Goal: Task Accomplishment & Management: Use online tool/utility

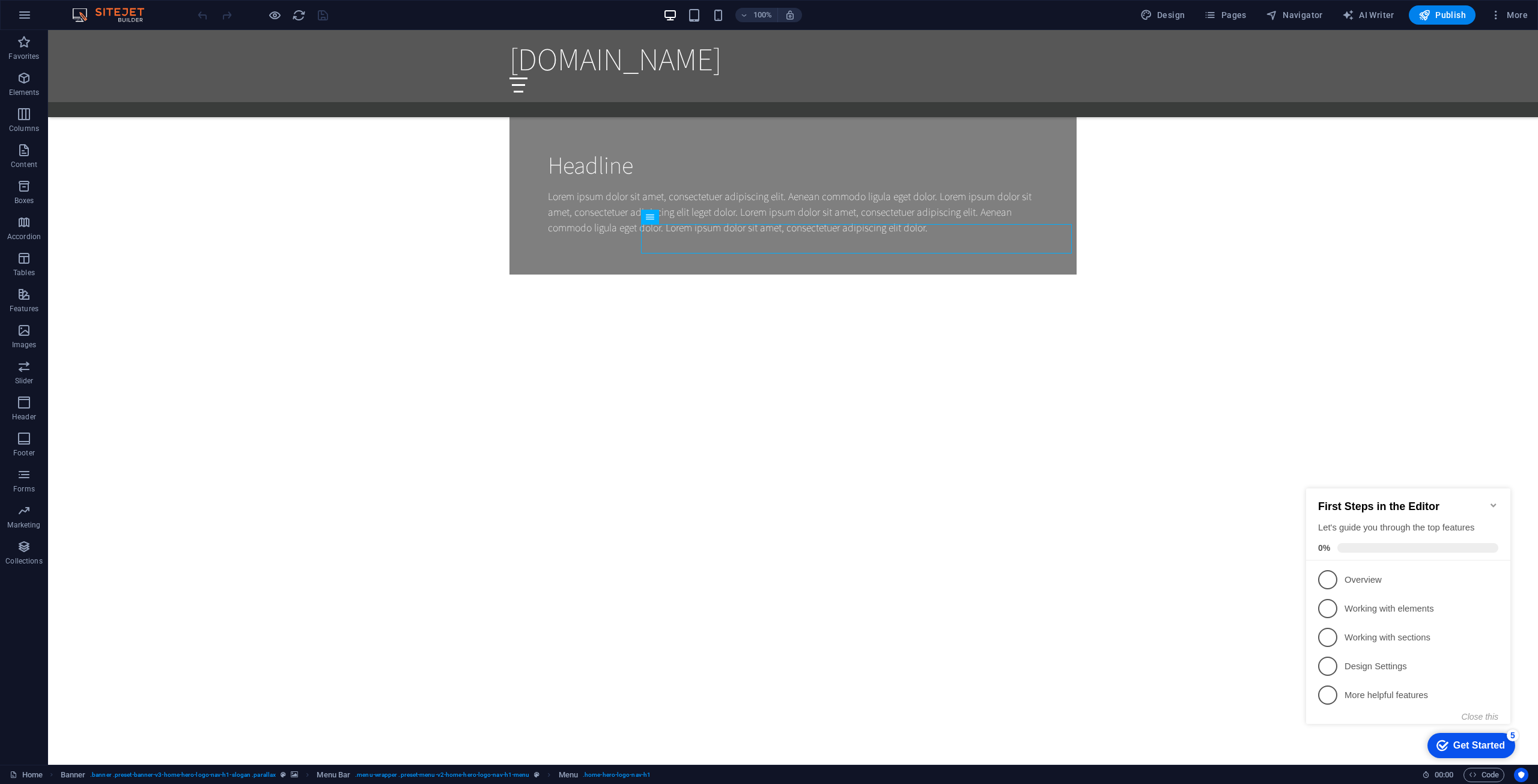
scroll to position [961, 0]
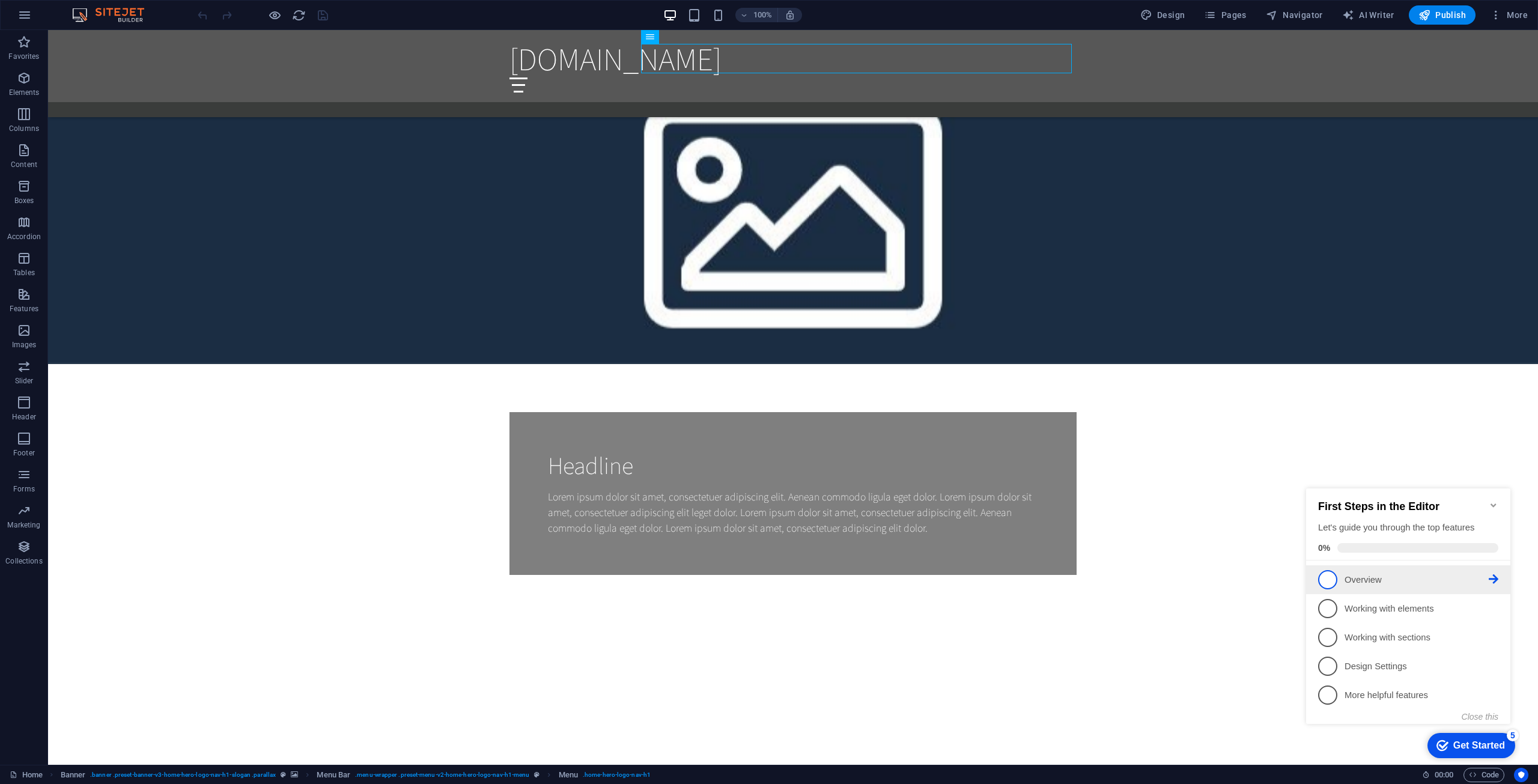
click at [1343, 578] on link "1 Overview - incomplete" at bounding box center [1408, 580] width 181 height 19
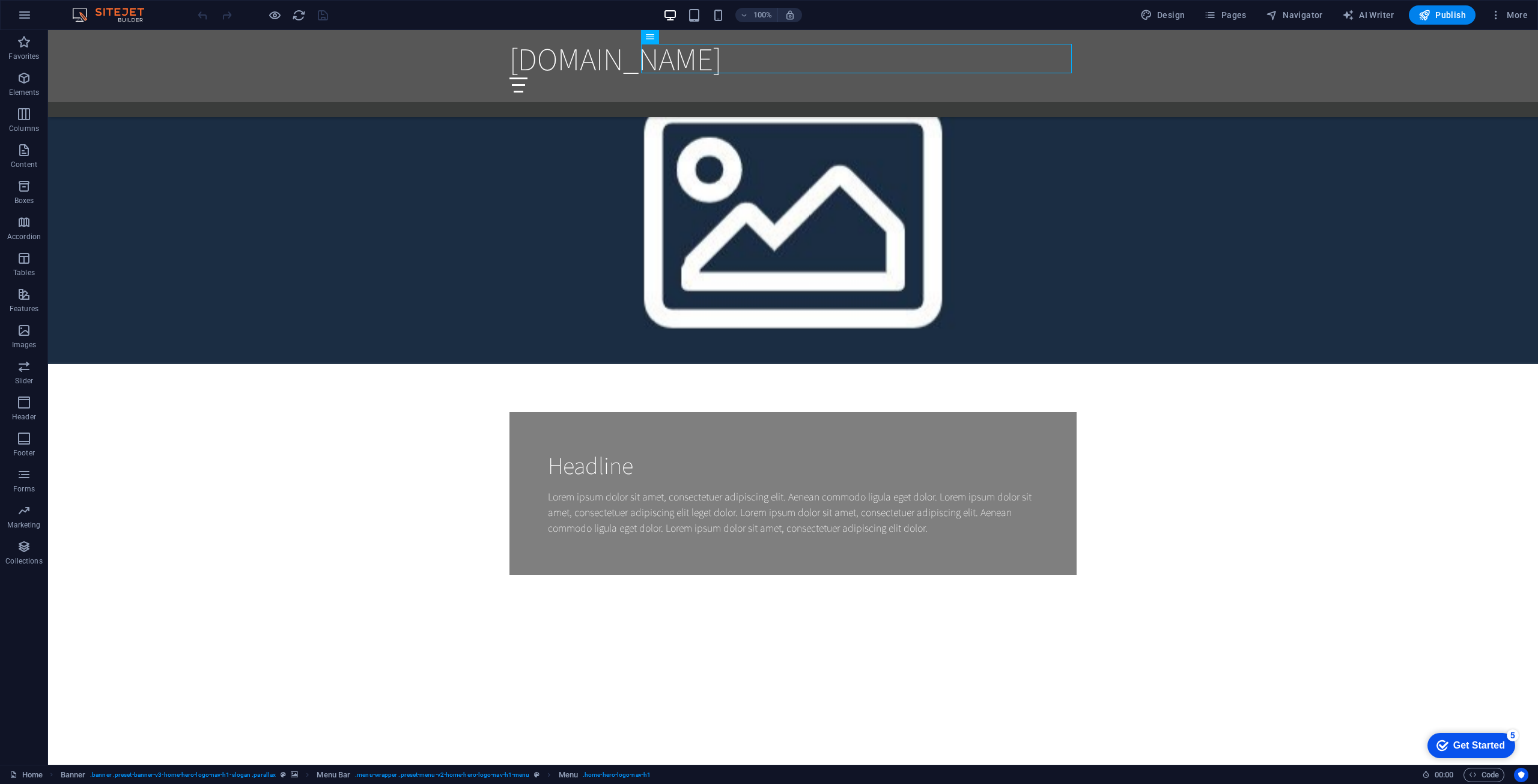
scroll to position [0, 0]
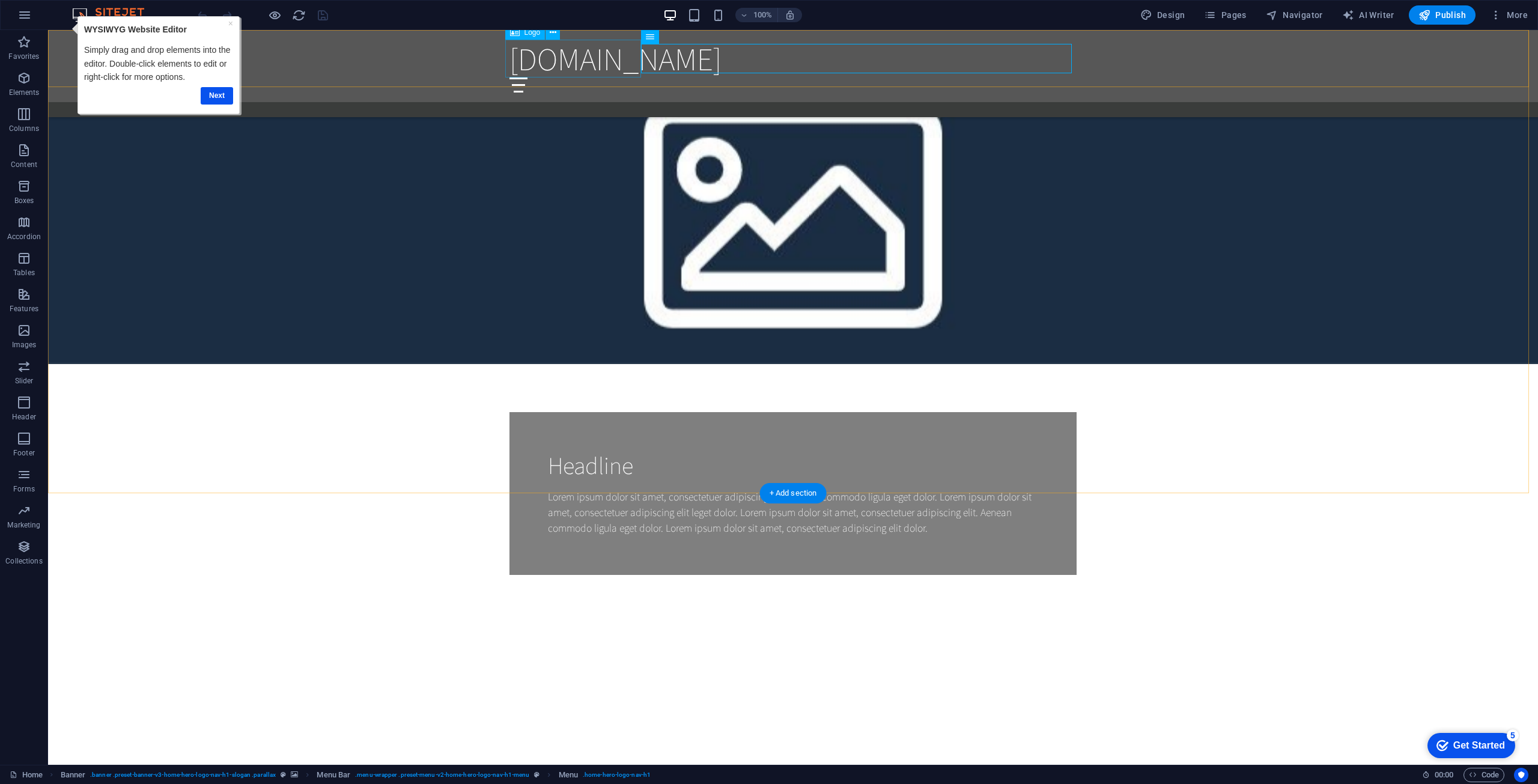
drag, startPoint x: 529, startPoint y: 68, endPoint x: 520, endPoint y: 64, distance: 9.8
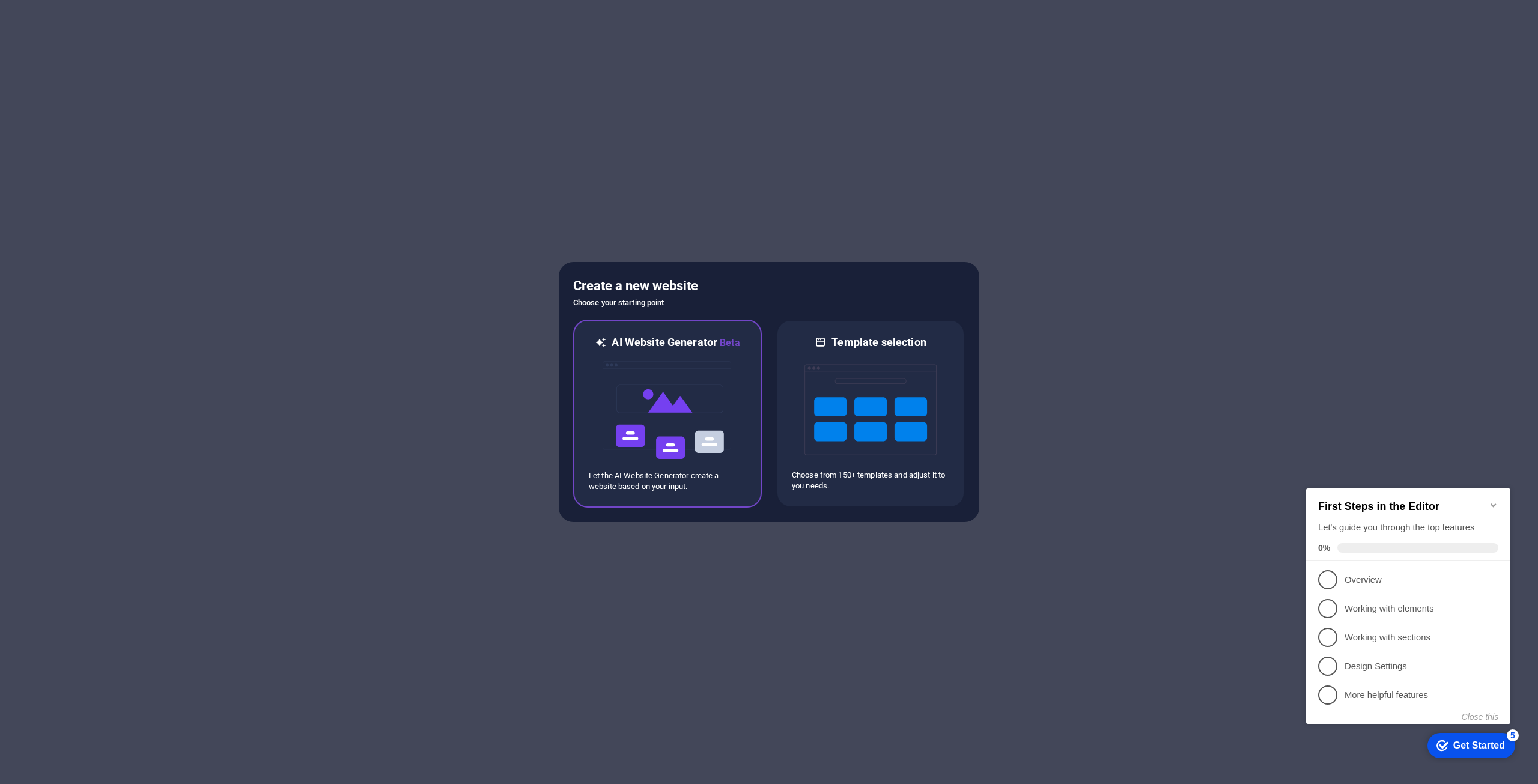
click at [685, 412] on img at bounding box center [668, 410] width 132 height 120
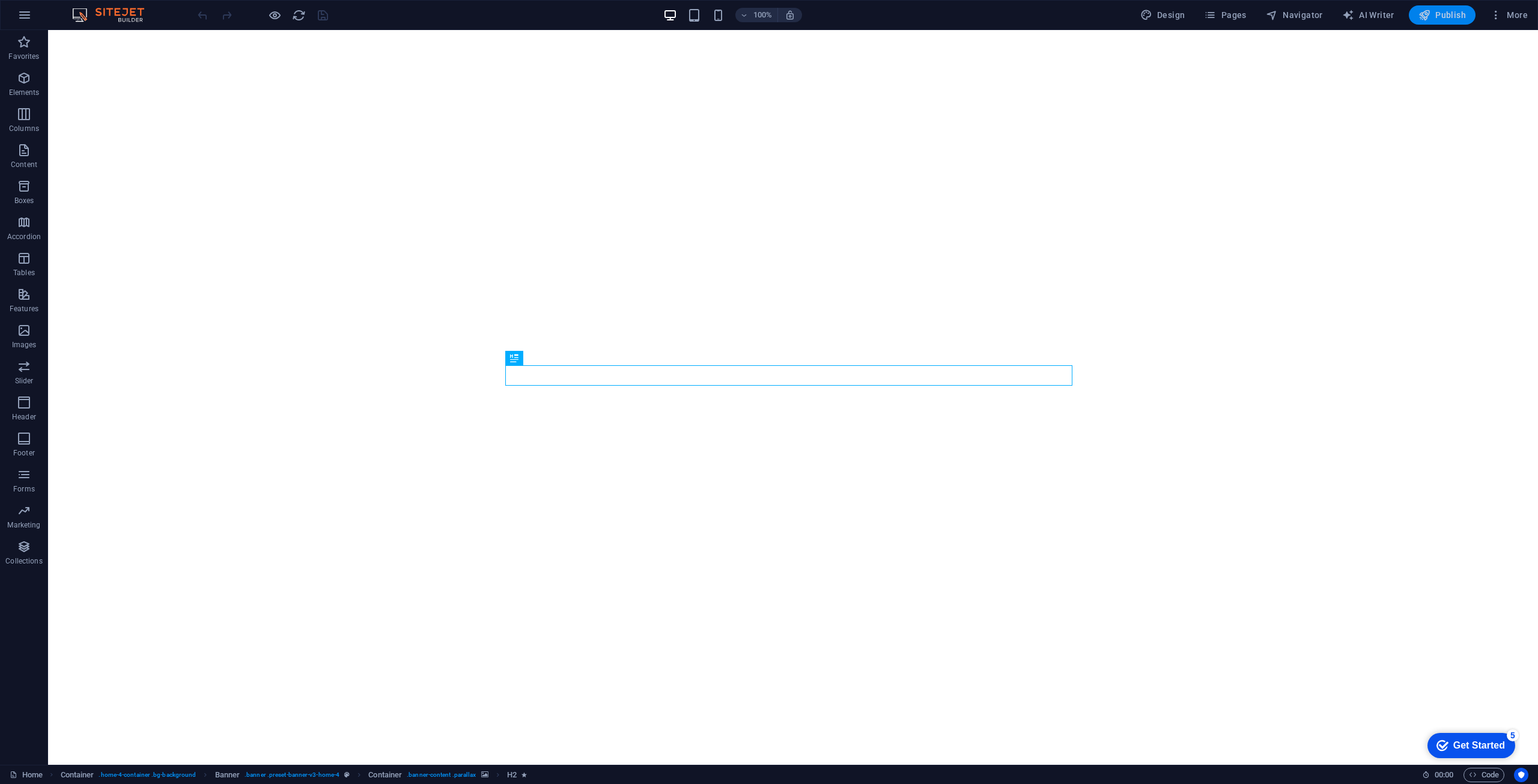
click at [1441, 14] on span "Publish" at bounding box center [1443, 15] width 48 height 12
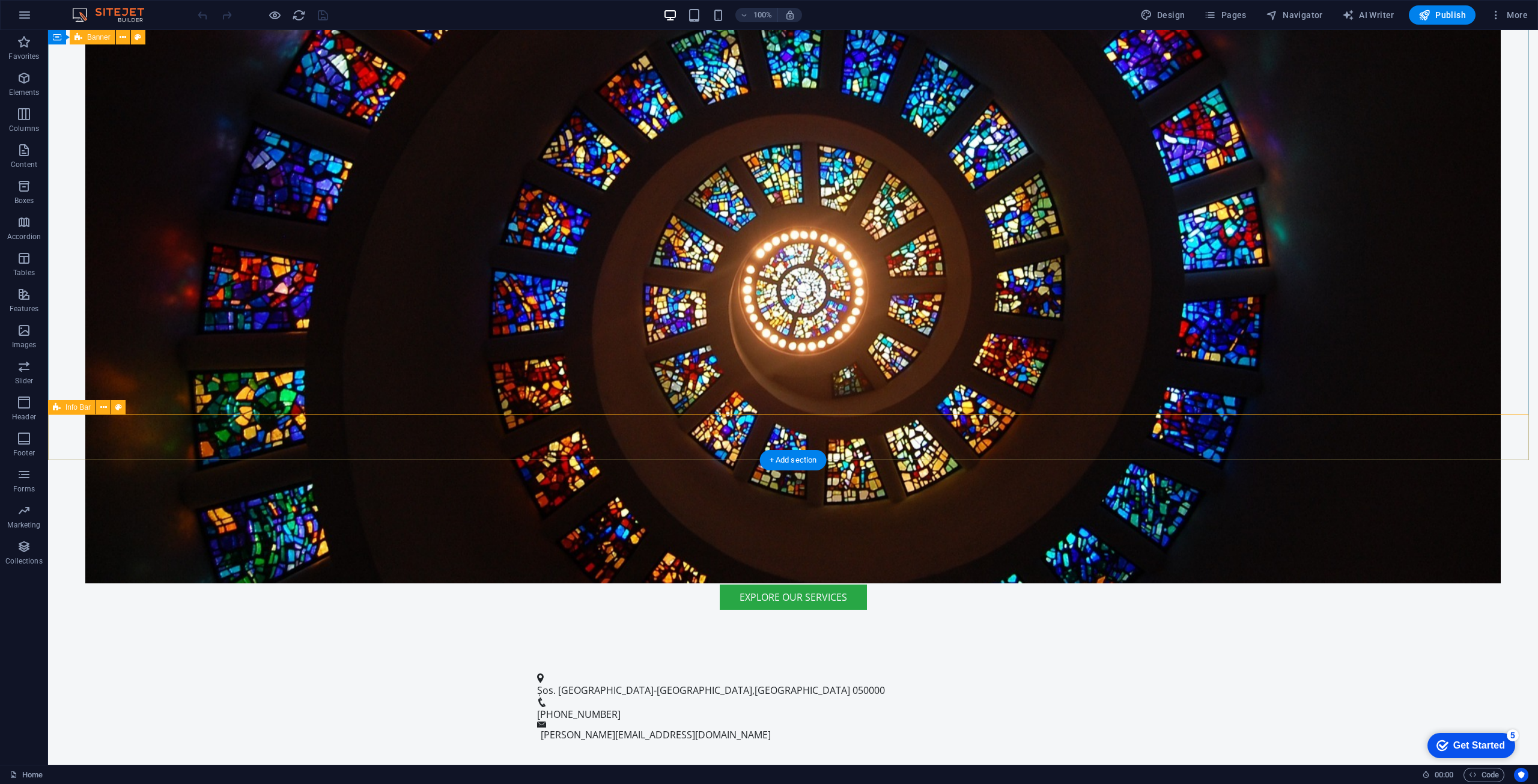
scroll to position [480, 0]
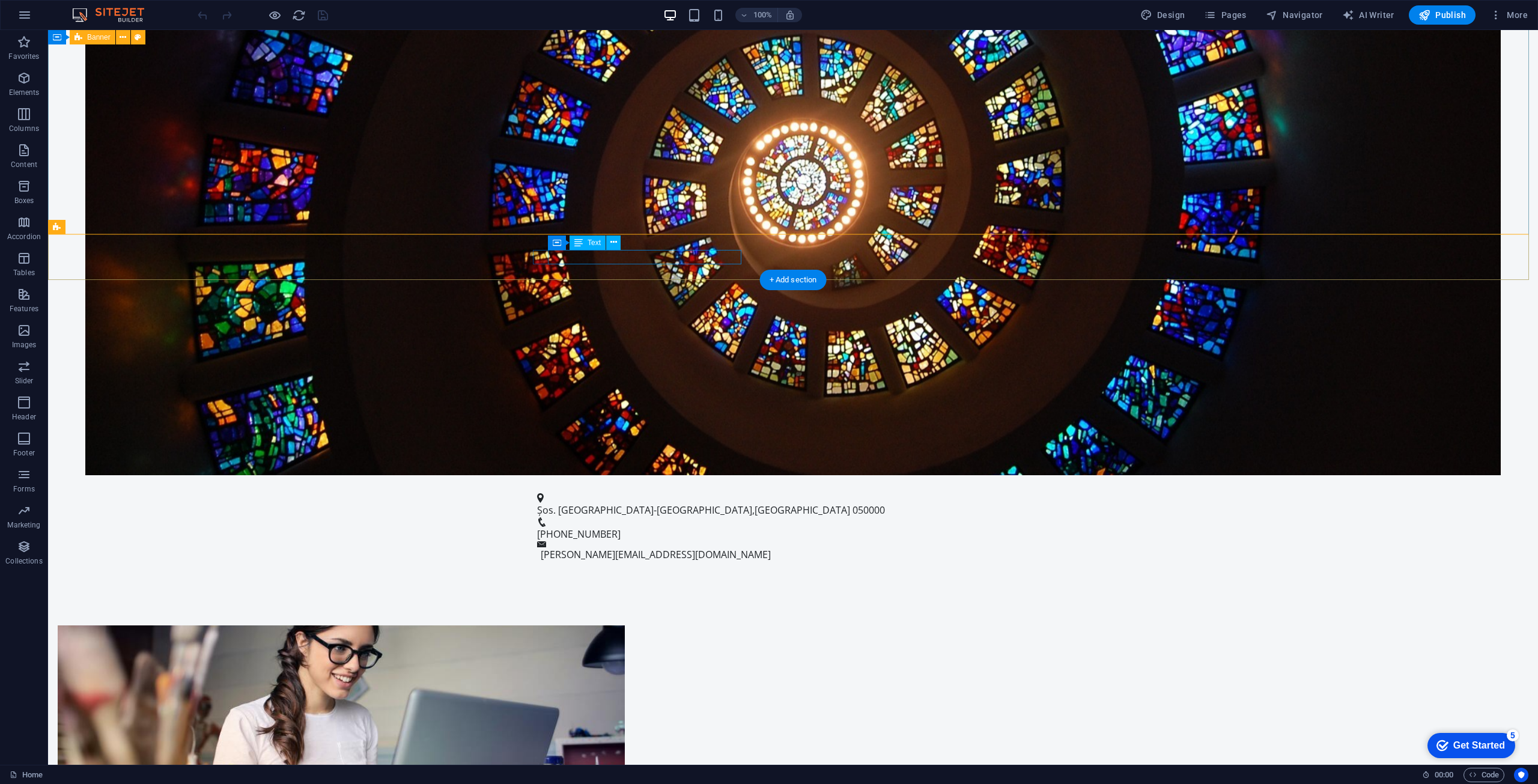
click at [614, 504] on span "Șos. București-târgoviște" at bounding box center [644, 510] width 215 height 13
click at [615, 504] on span "Șos. București-târgoviște" at bounding box center [644, 510] width 215 height 13
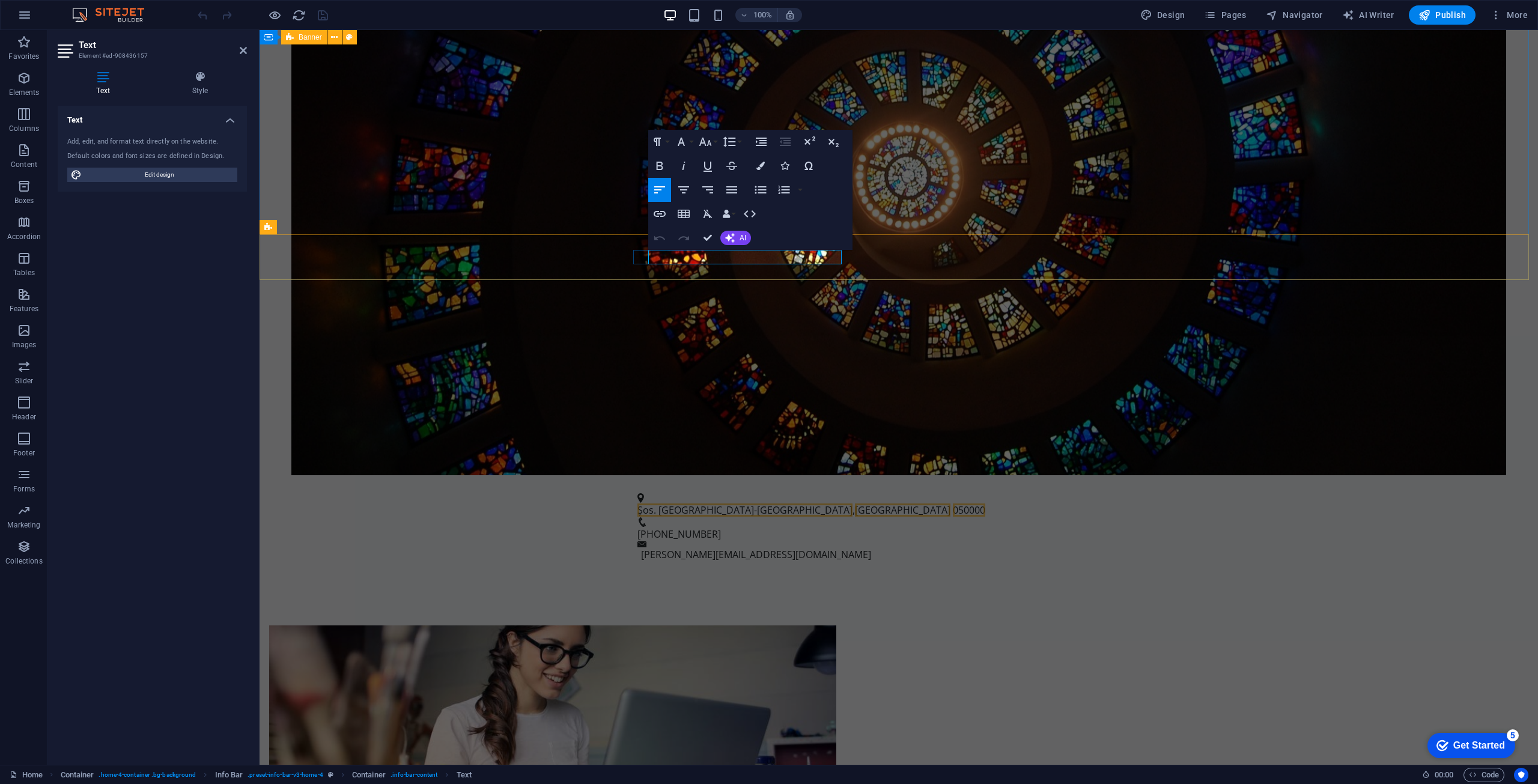
click at [722, 250] on div "Container Text" at bounding box center [689, 243] width 81 height 15
click at [717, 504] on span "Șos. București-târgoviște" at bounding box center [745, 510] width 215 height 13
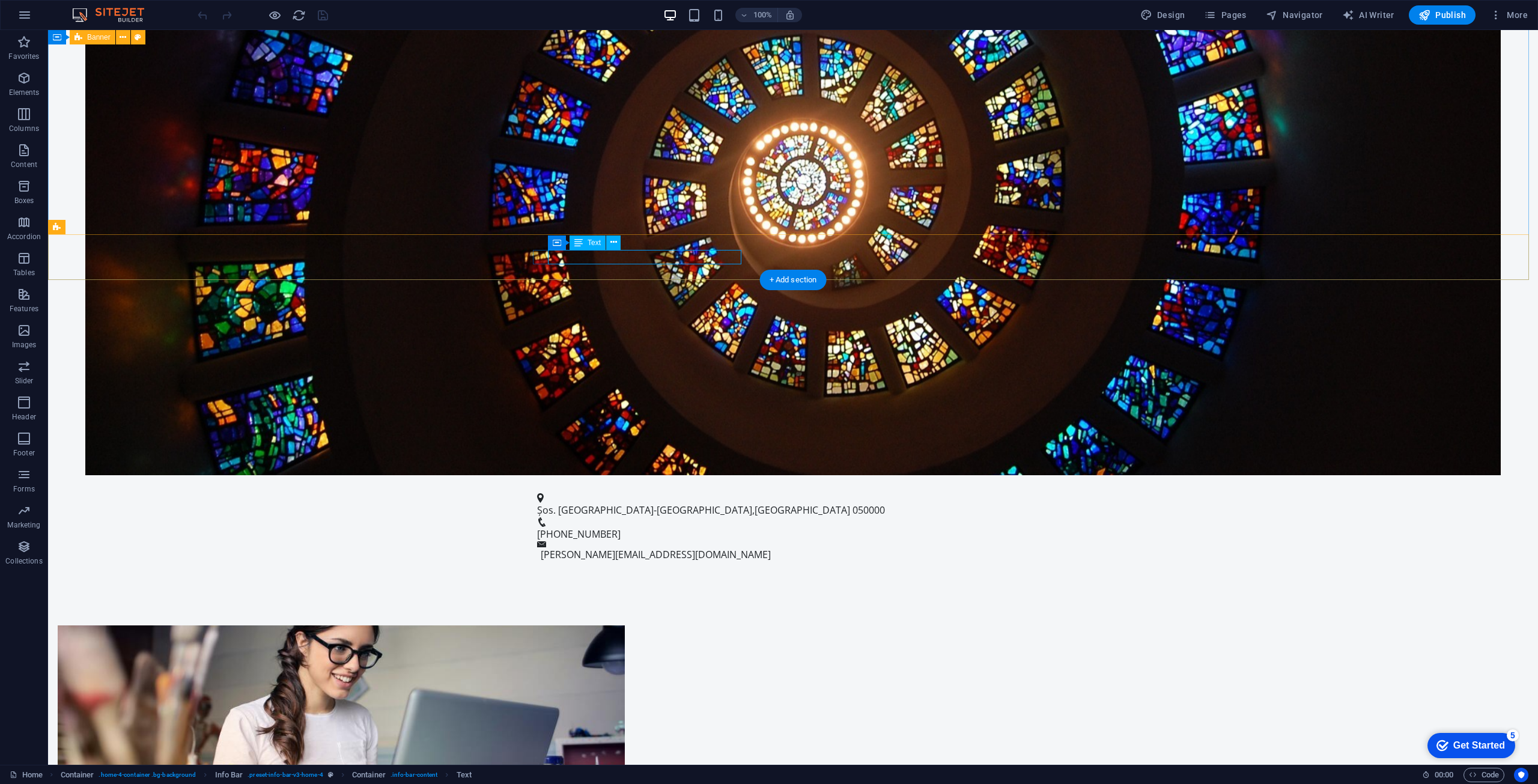
click at [755, 504] on span "București" at bounding box center [802, 510] width 95 height 13
click at [618, 504] on span "Șos. București-târgoviște" at bounding box center [644, 510] width 215 height 13
click at [613, 504] on span "Șos. București-târgoviște" at bounding box center [644, 510] width 215 height 13
click at [615, 239] on icon at bounding box center [614, 242] width 7 height 13
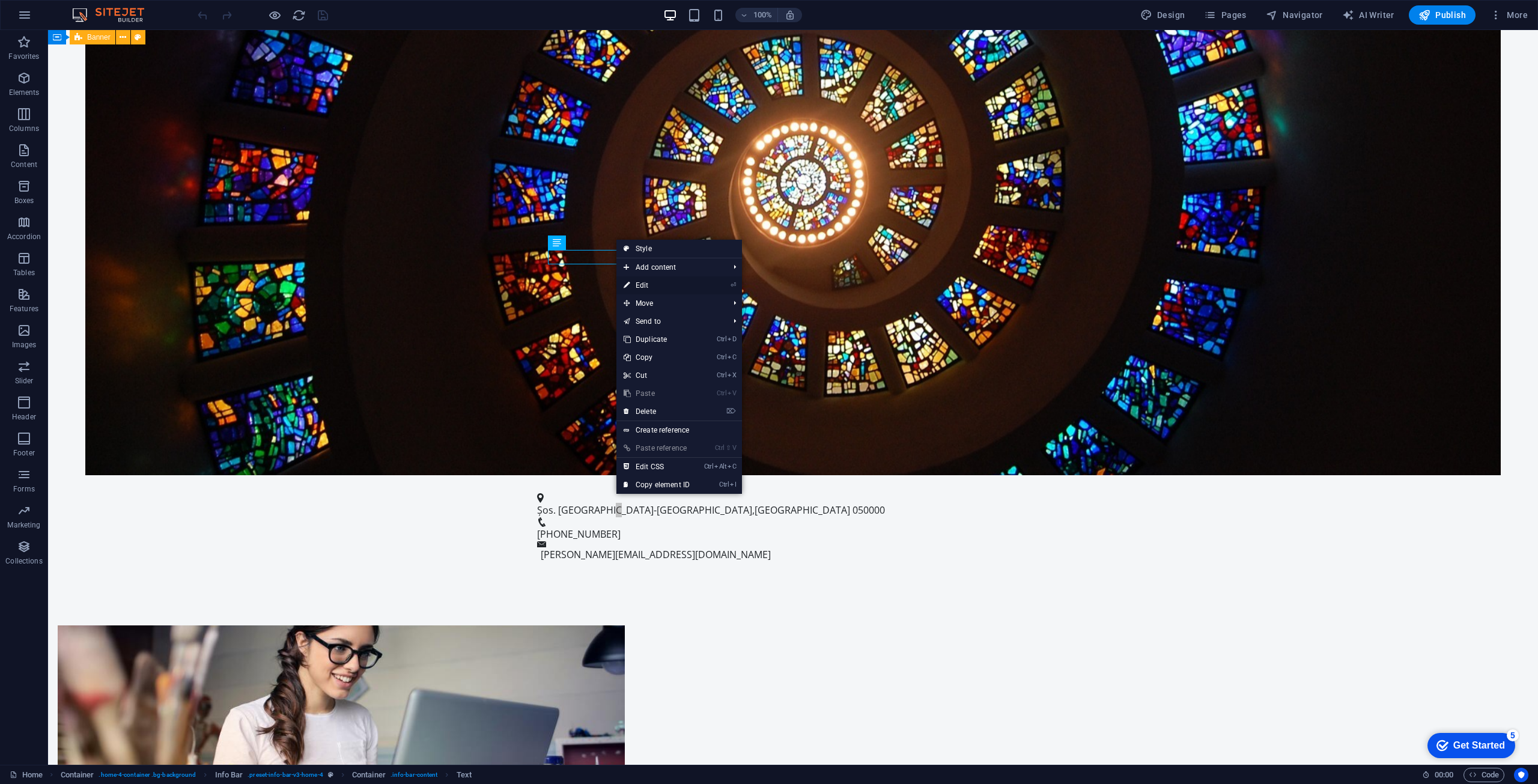
drag, startPoint x: 448, startPoint y: 250, endPoint x: 660, endPoint y: 286, distance: 215.0
click at [660, 286] on link "⏎ Edit" at bounding box center [657, 285] width 81 height 18
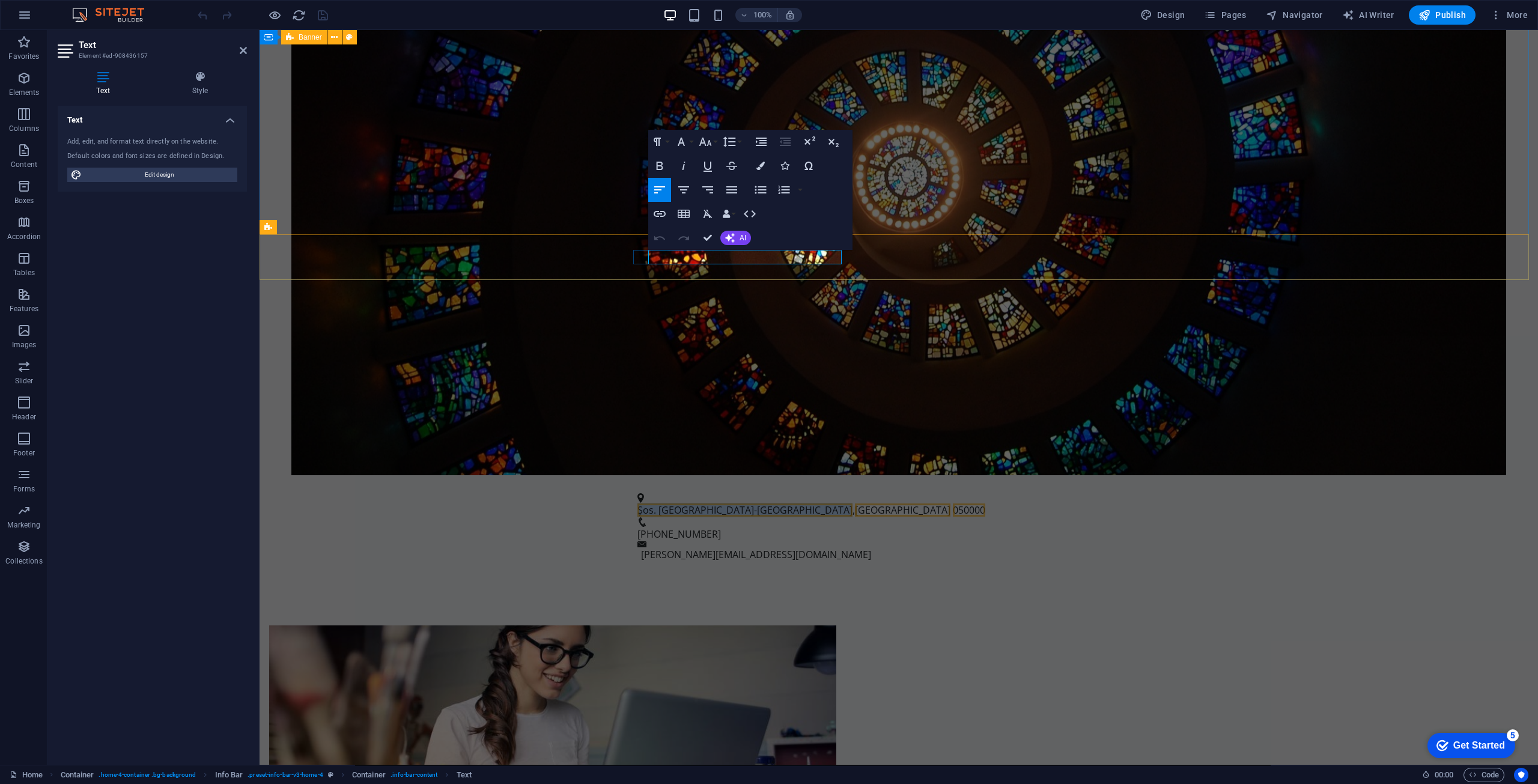
click at [720, 504] on span "Șos. București-târgoviște" at bounding box center [745, 510] width 215 height 13
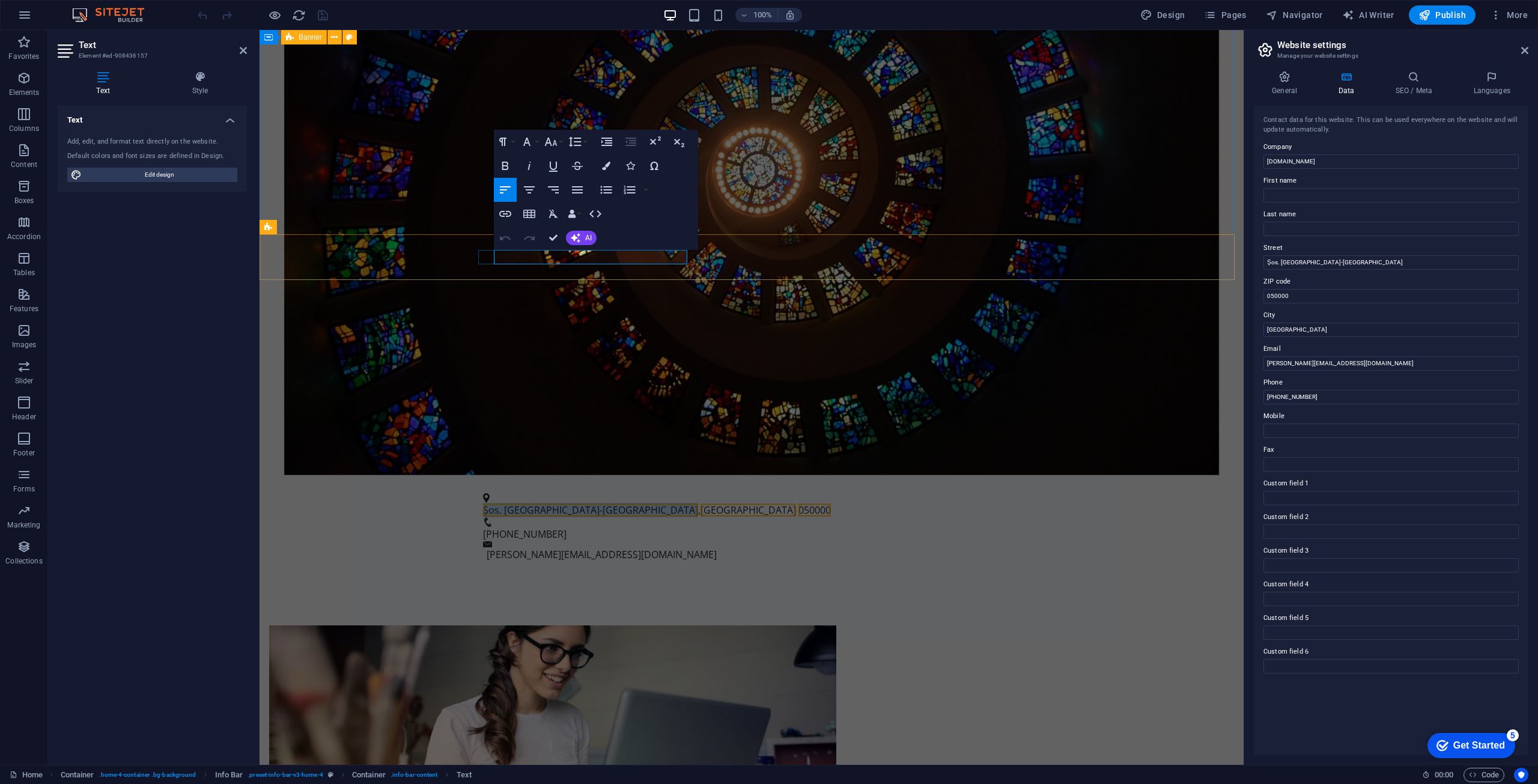
click at [563, 504] on span "Șos. București-târgoviște" at bounding box center [590, 510] width 215 height 13
click at [1309, 264] on input "Șos. București-târgoviște" at bounding box center [1391, 263] width 255 height 15
type input "Șos. București-Târgoviște"
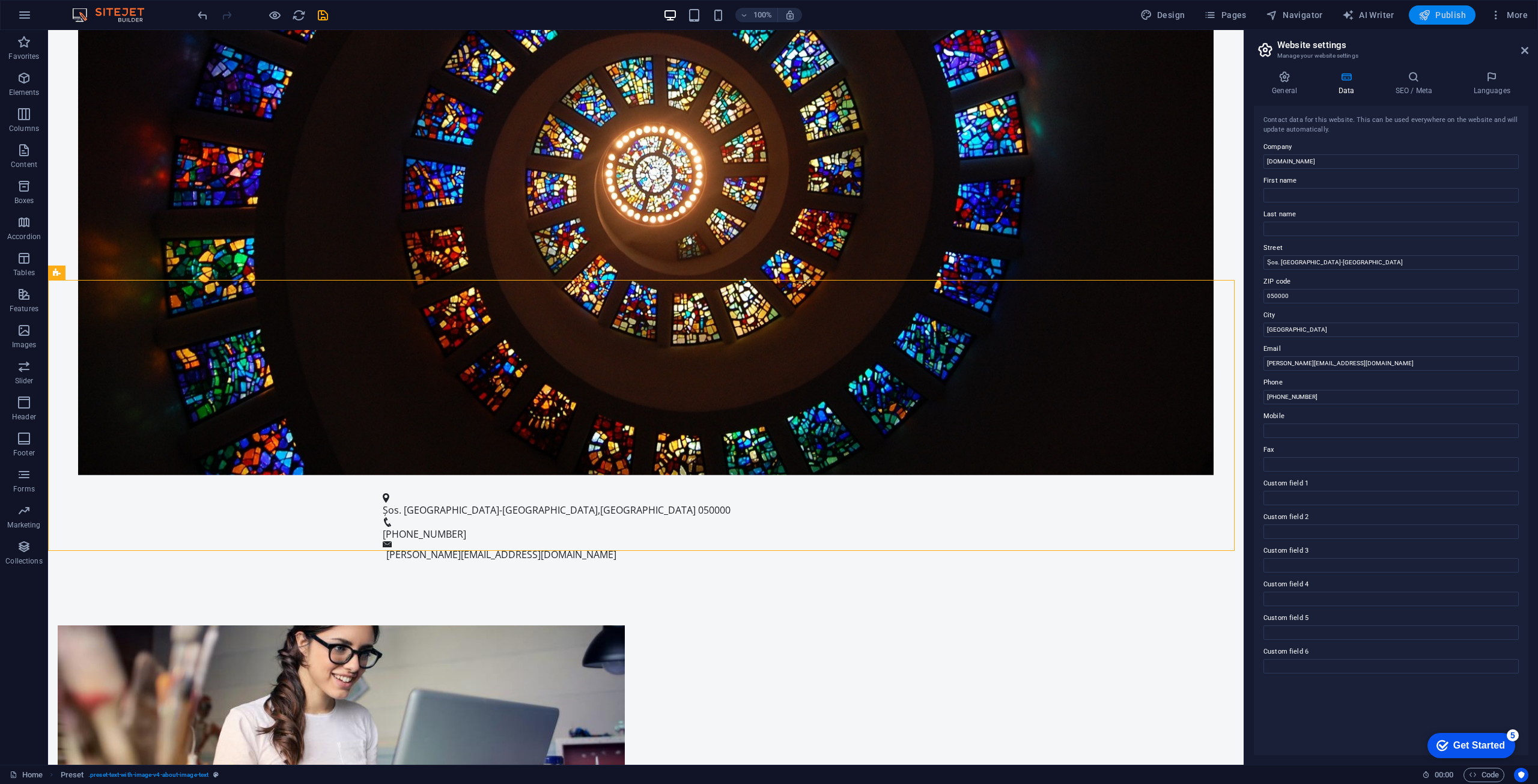
click at [0, 0] on span "Publish" at bounding box center [0, 0] width 0 height 0
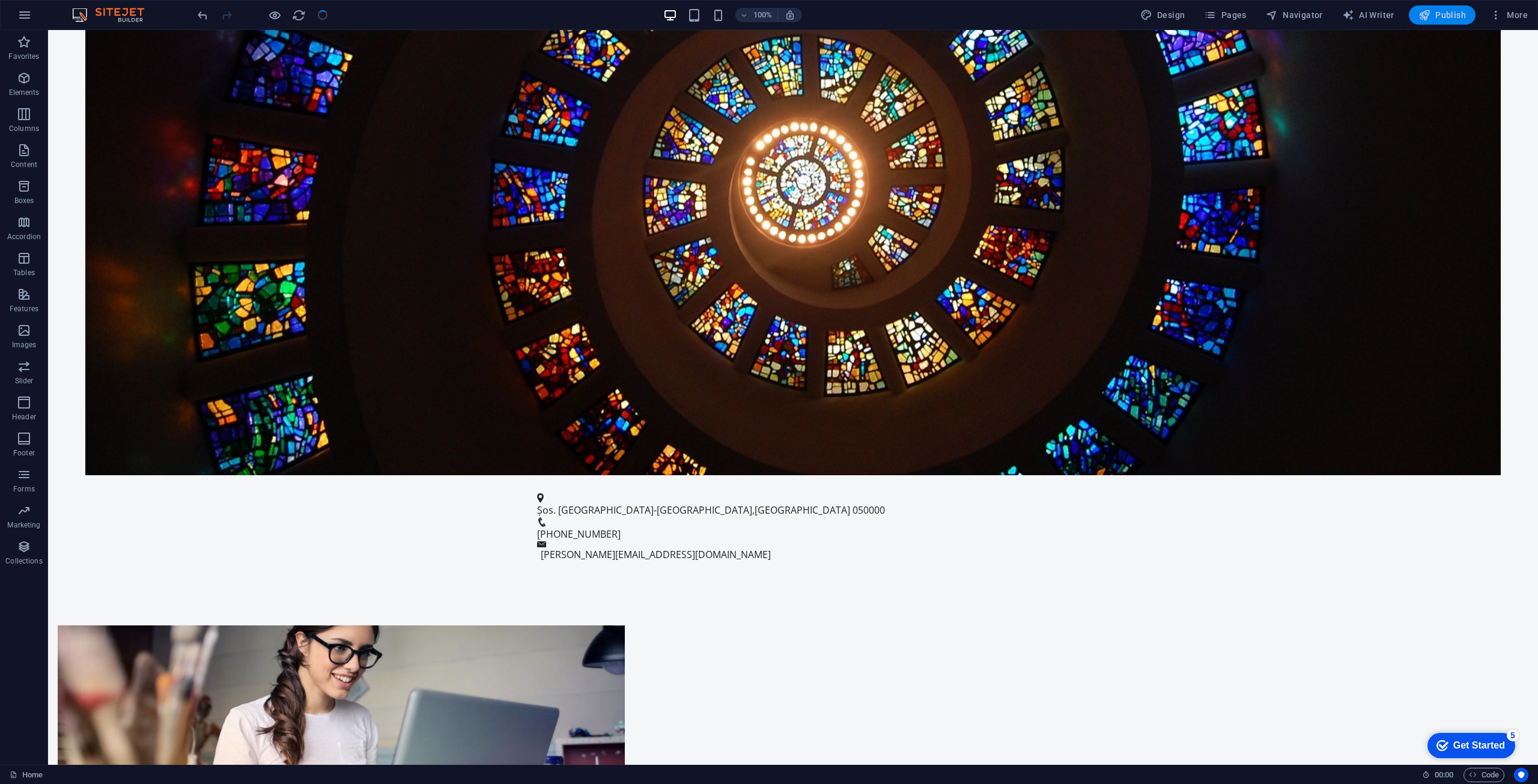
click at [0, 0] on span "Publish" at bounding box center [0, 0] width 0 height 0
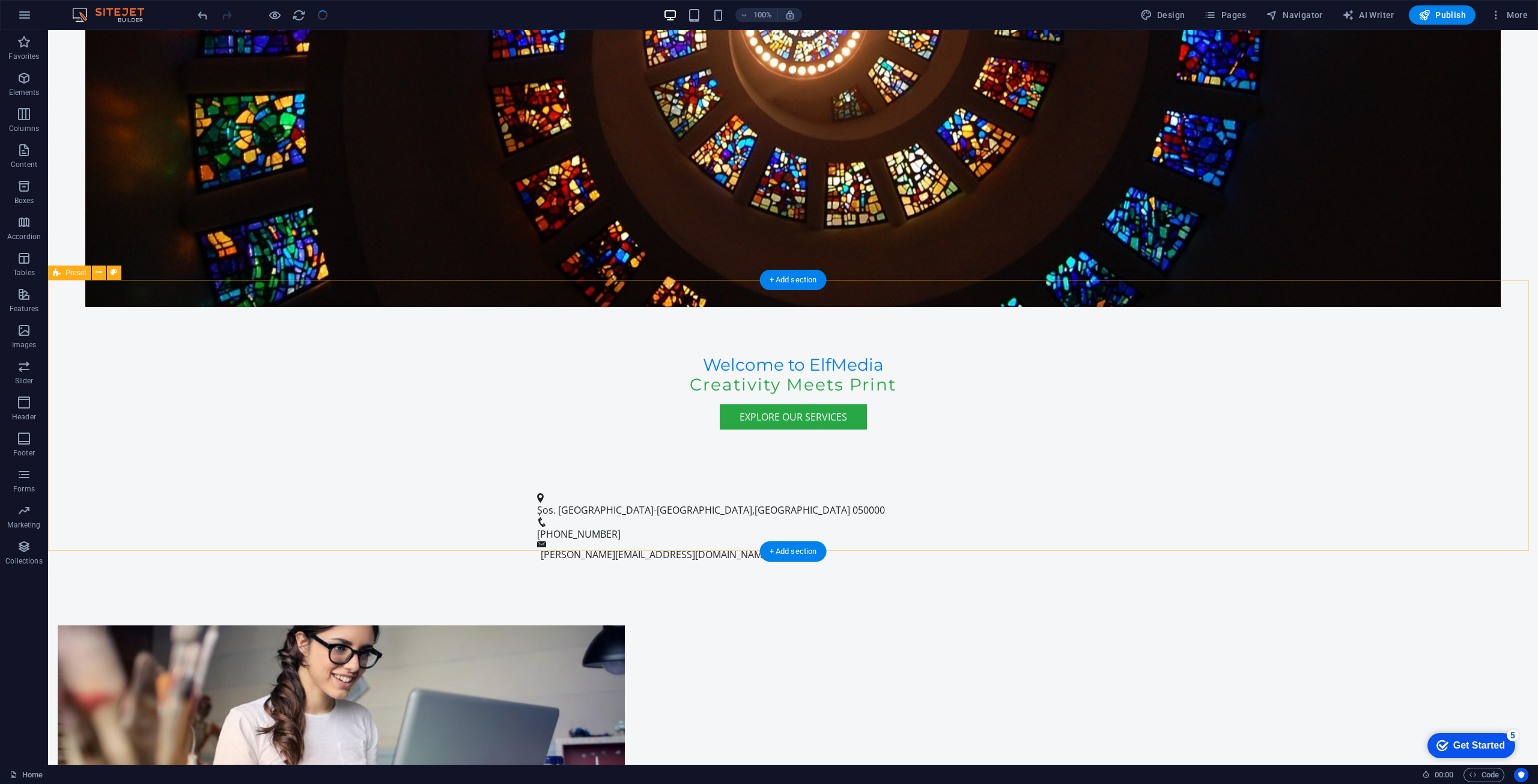
scroll to position [0, 0]
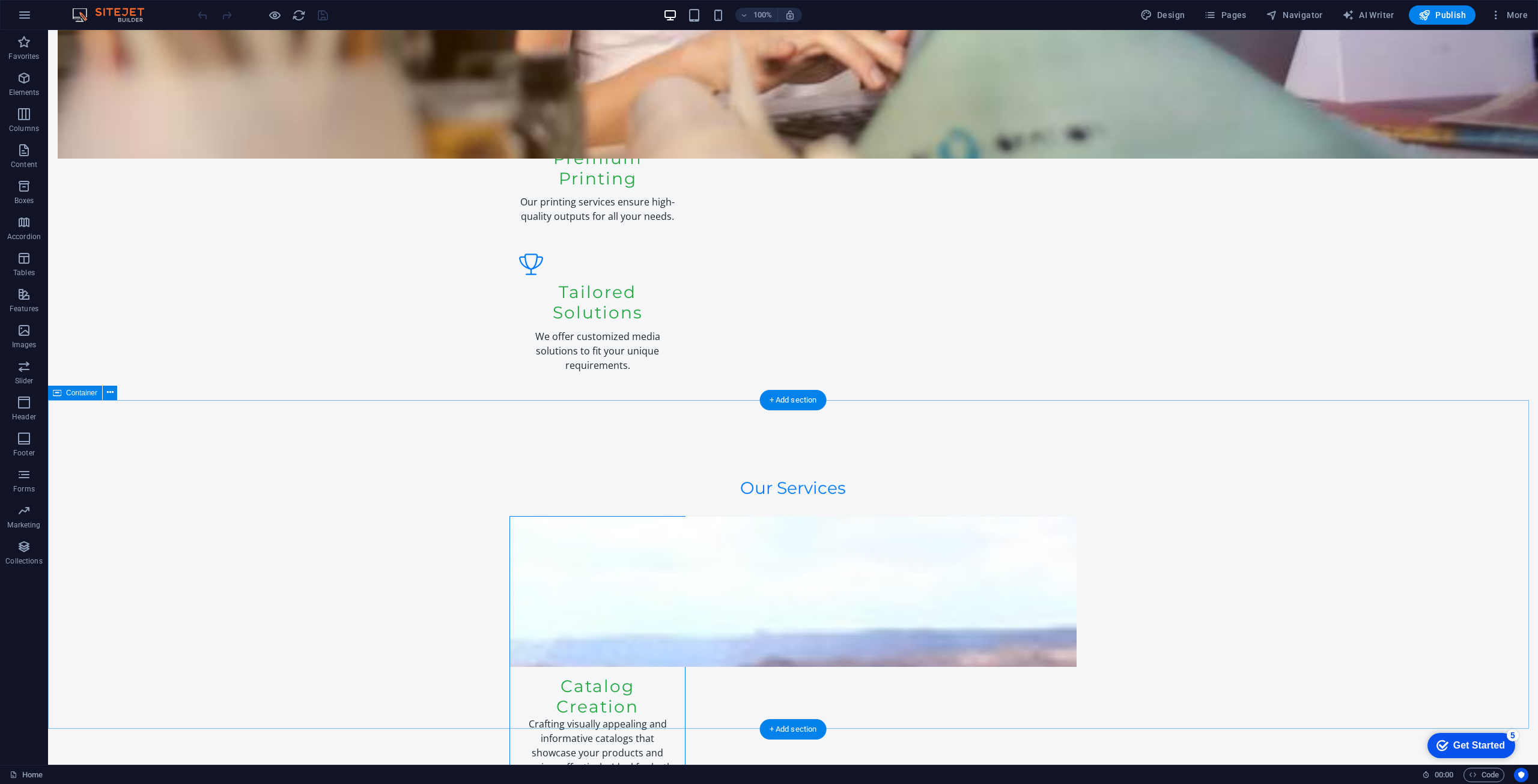
scroll to position [1873, 0]
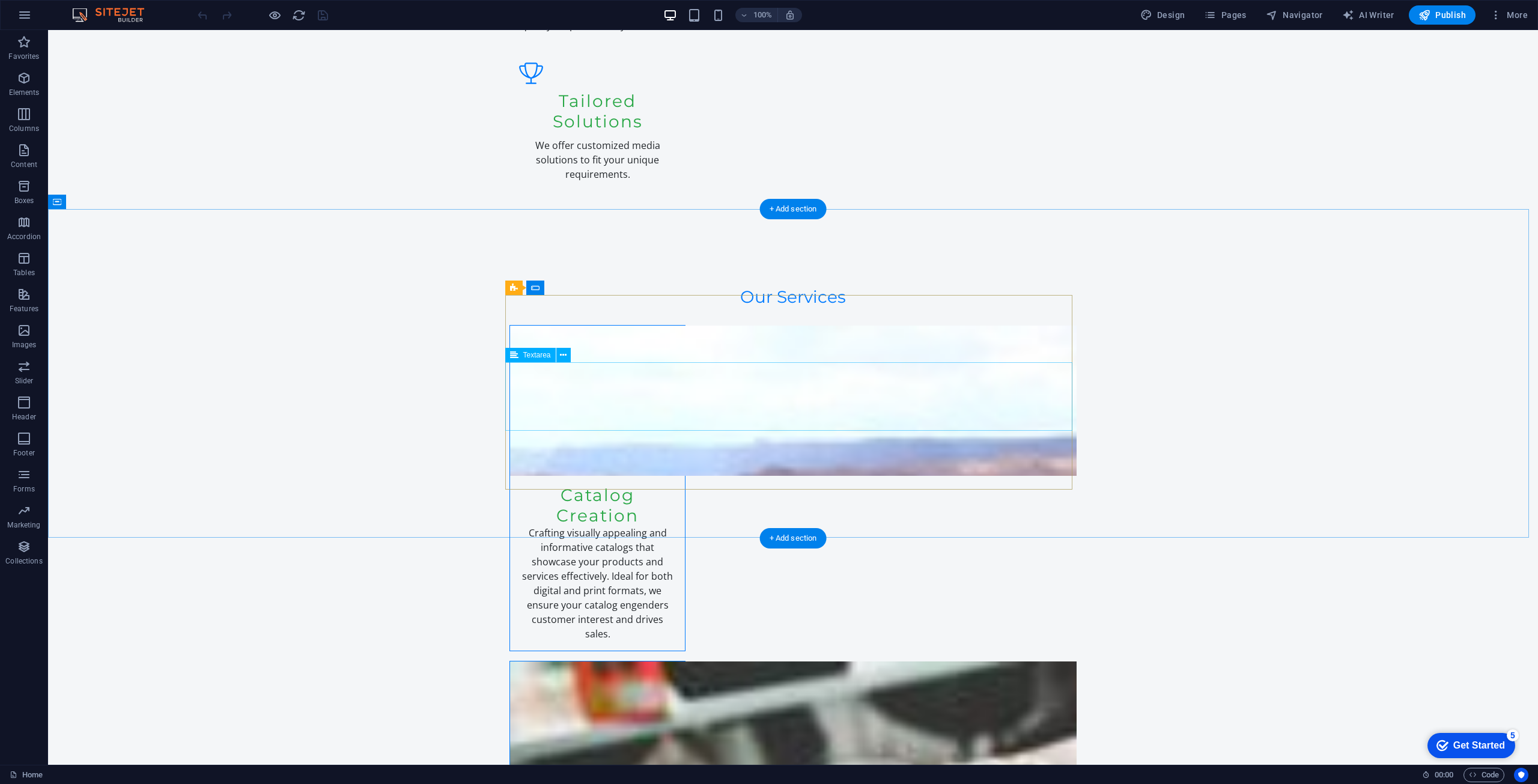
click at [834, 459] on span "Form button" at bounding box center [831, 457] width 39 height 7
click at [862, 457] on icon at bounding box center [863, 457] width 7 height 13
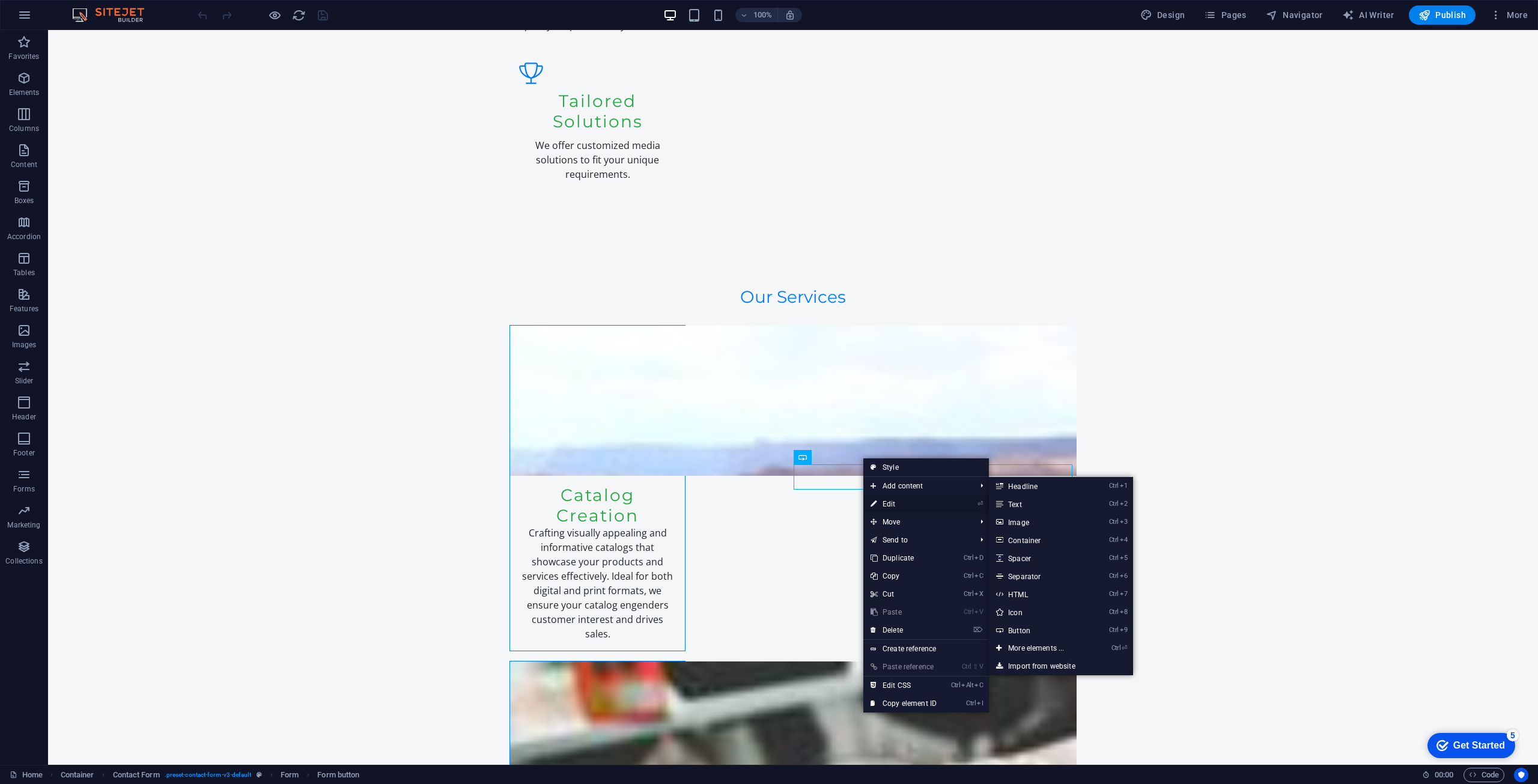
click at [899, 504] on link "⏎ Edit" at bounding box center [904, 504] width 81 height 18
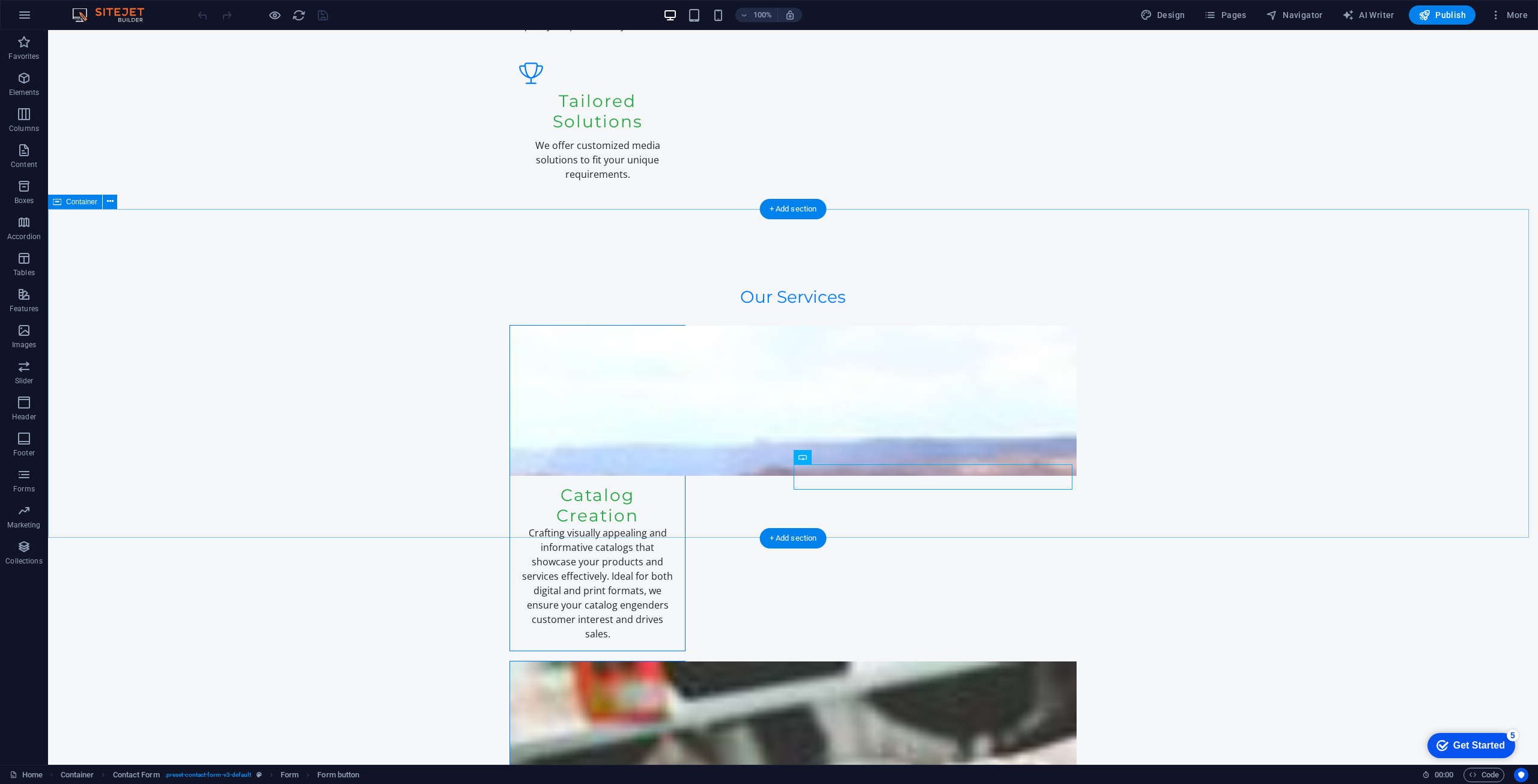
click at [862, 457] on icon at bounding box center [863, 457] width 7 height 13
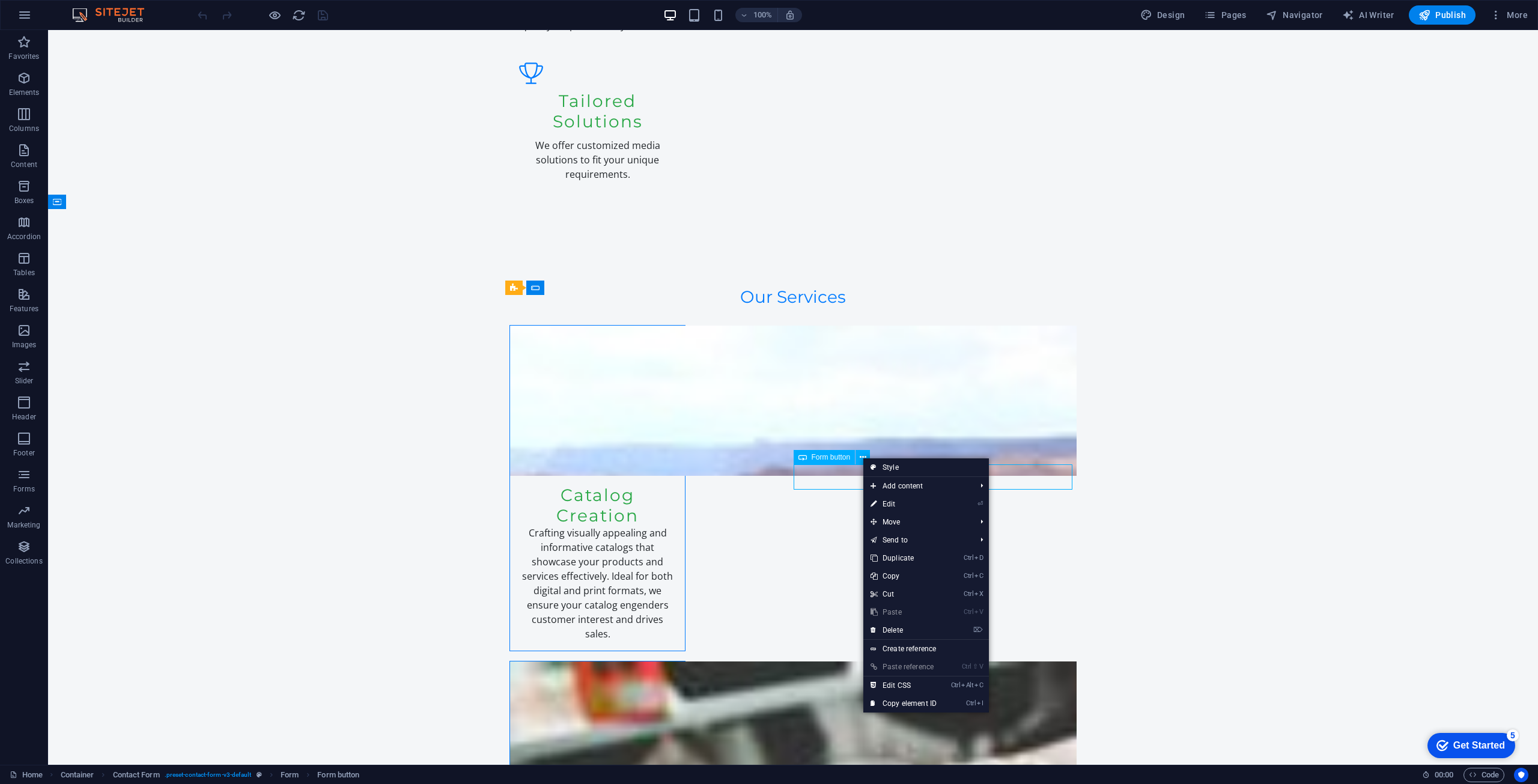
click at [821, 456] on span "Form button" at bounding box center [831, 457] width 39 height 7
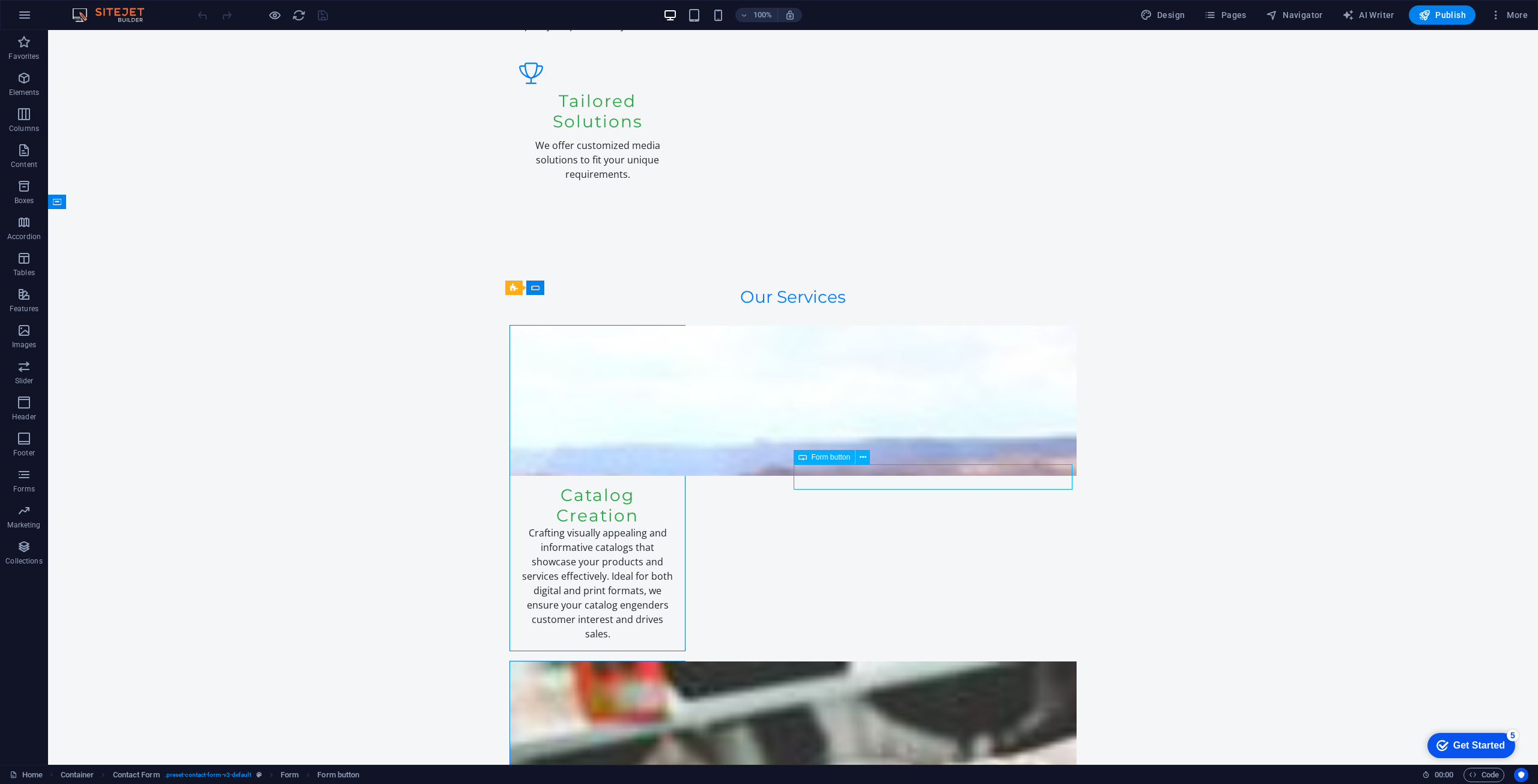
click at [821, 456] on span "Form button" at bounding box center [831, 457] width 39 height 7
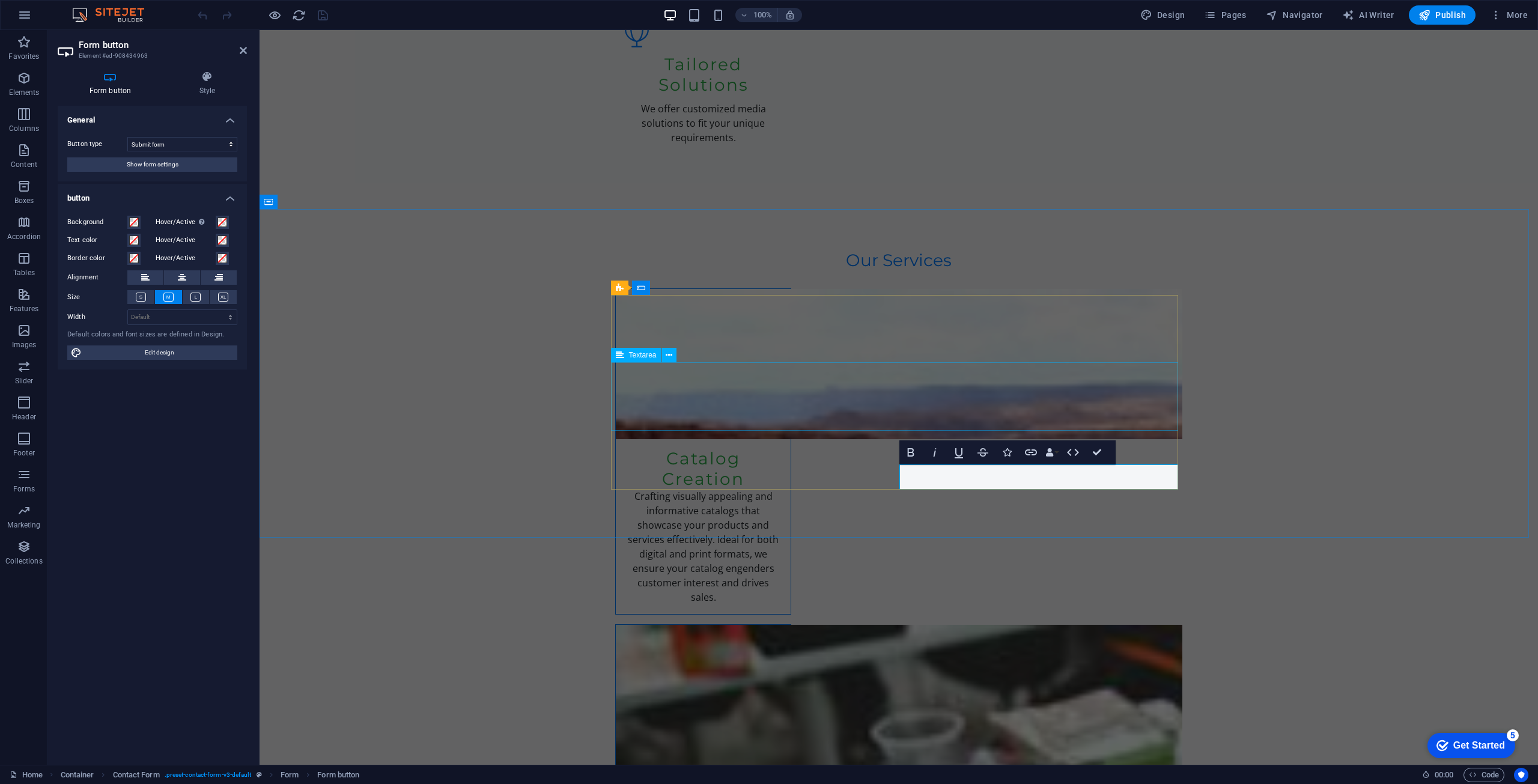
drag, startPoint x: 1370, startPoint y: 346, endPoint x: 1586, endPoint y: 342, distance: 216.0
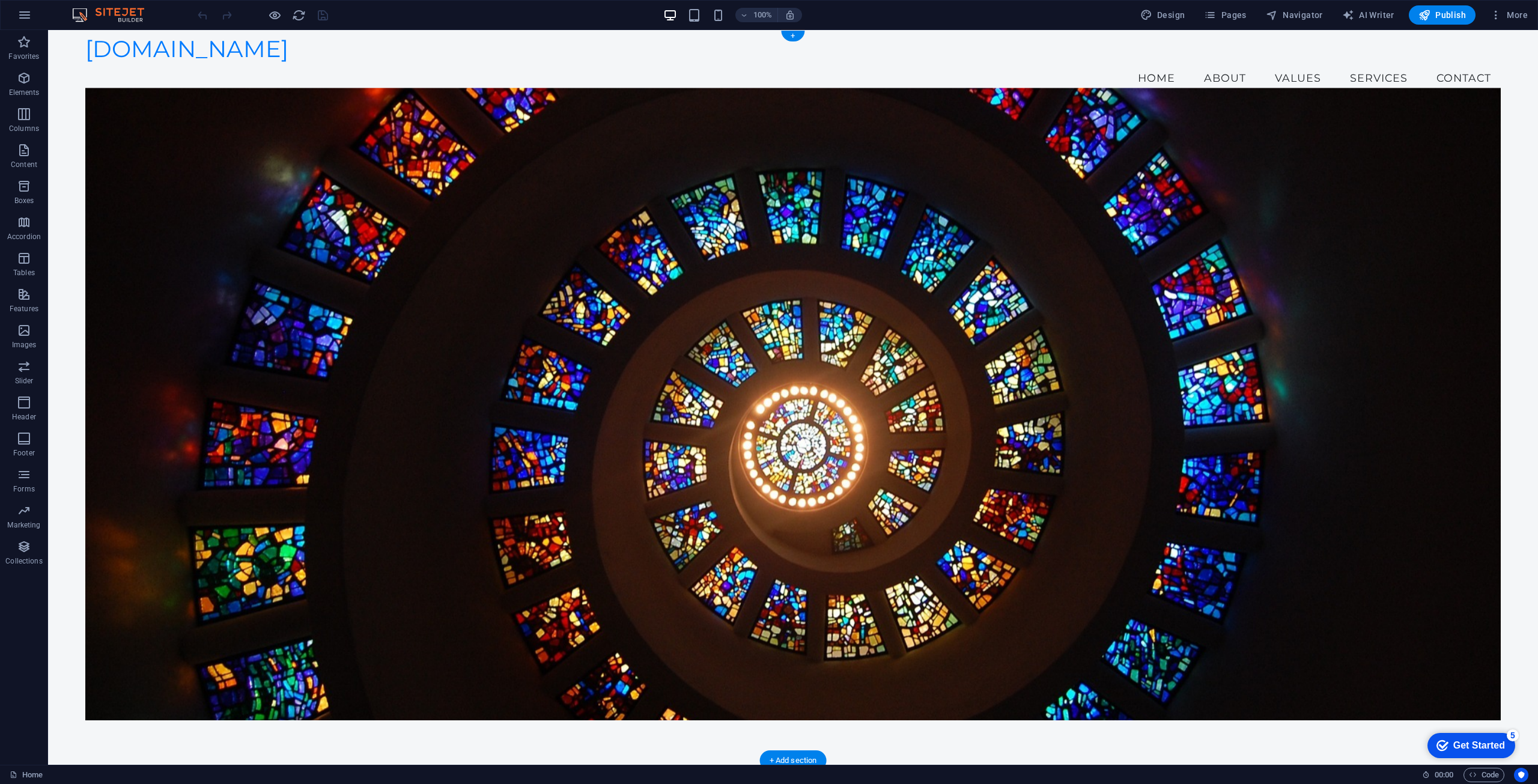
scroll to position [0, 0]
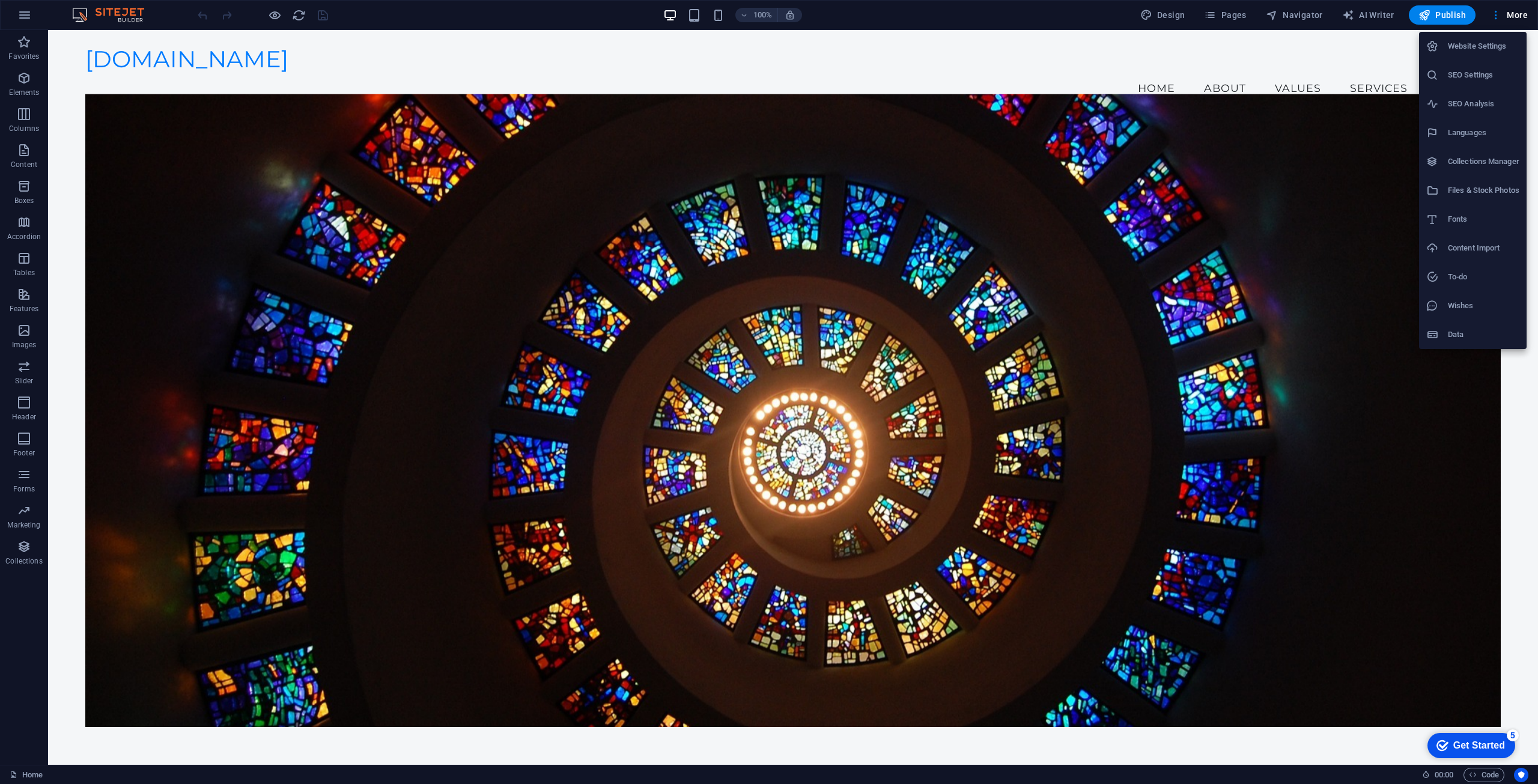
click at [1447, 334] on div at bounding box center [1437, 335] width 21 height 12
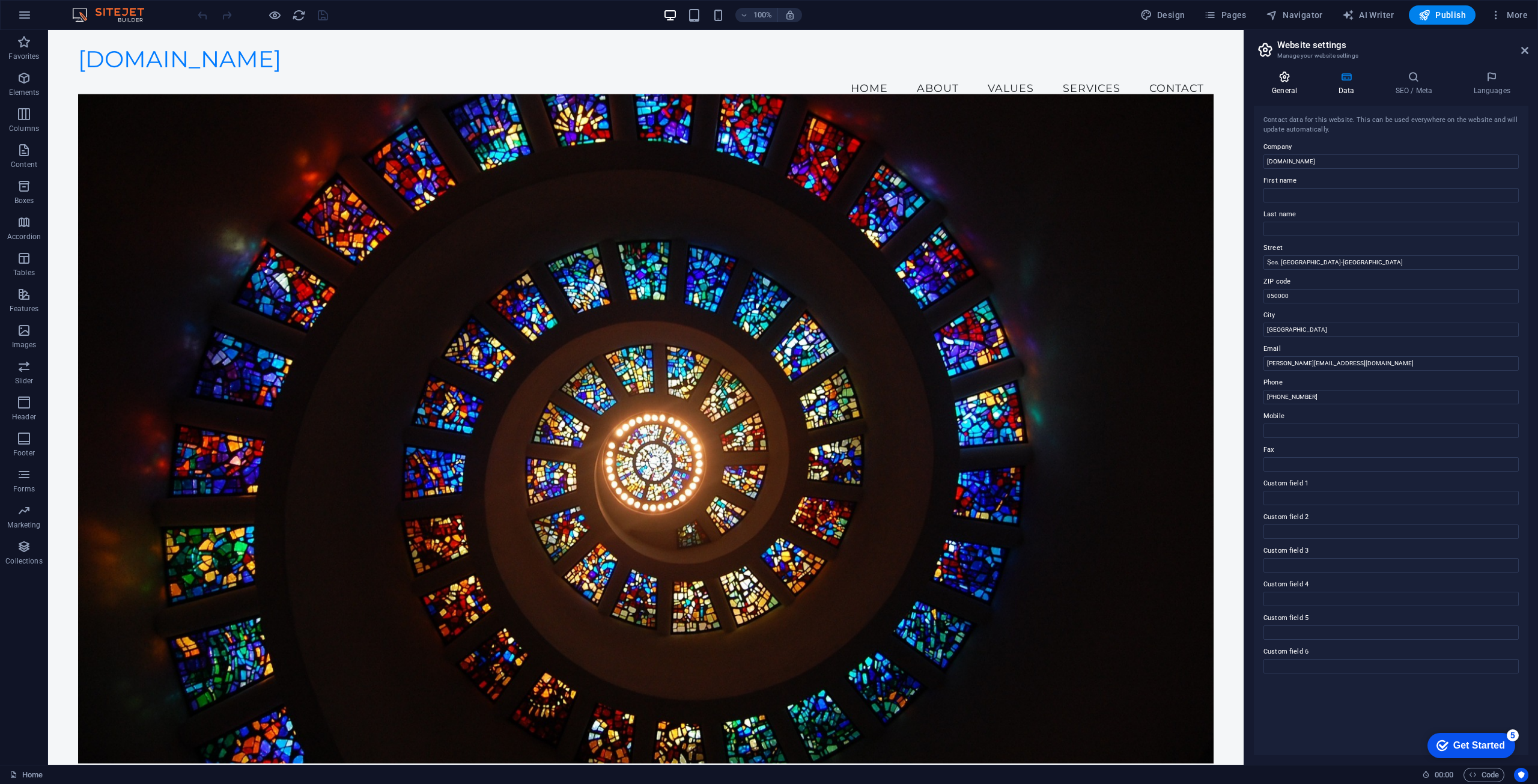
click at [1290, 83] on icon at bounding box center [1285, 77] width 61 height 12
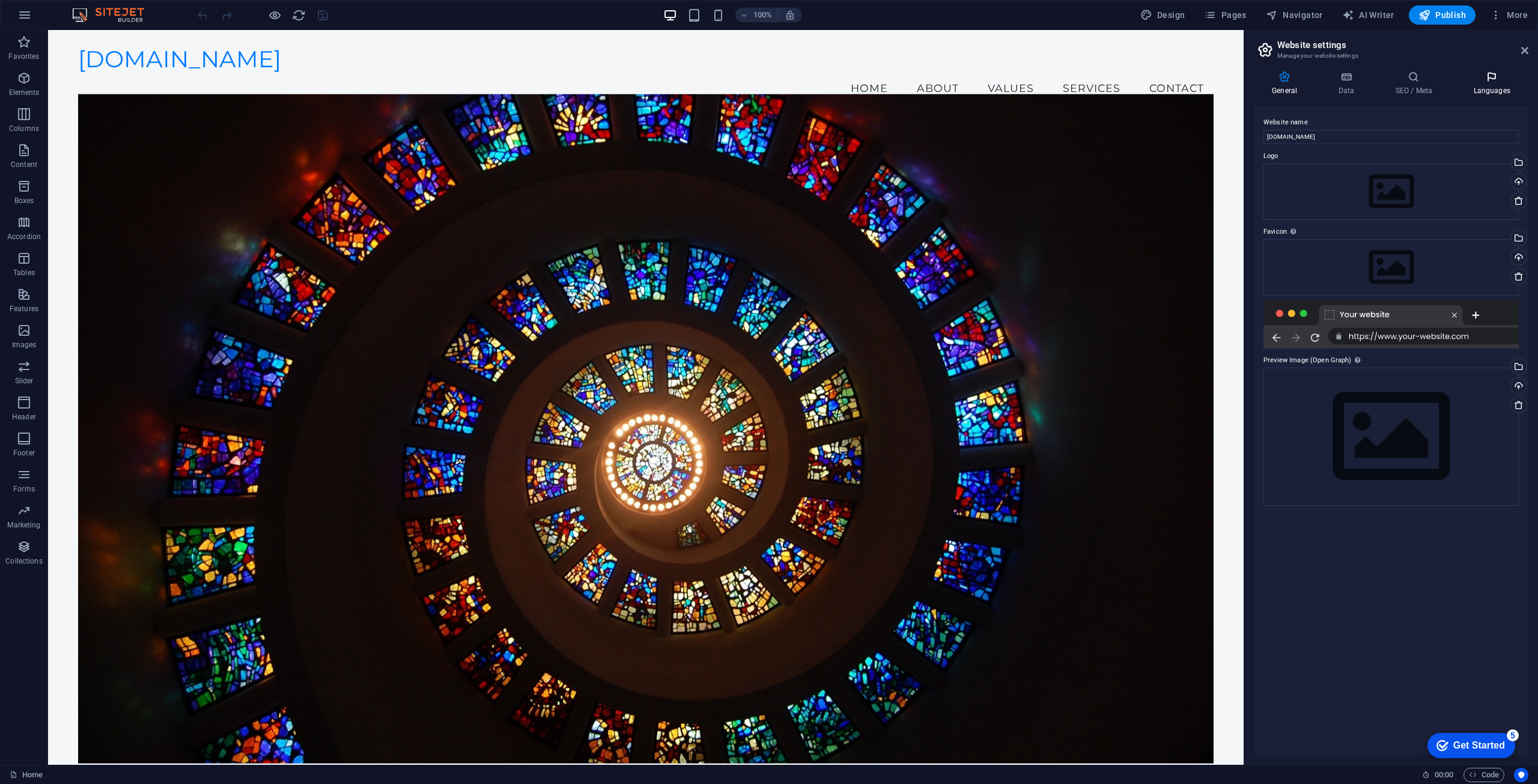
click at [1493, 81] on icon at bounding box center [1492, 77] width 73 height 12
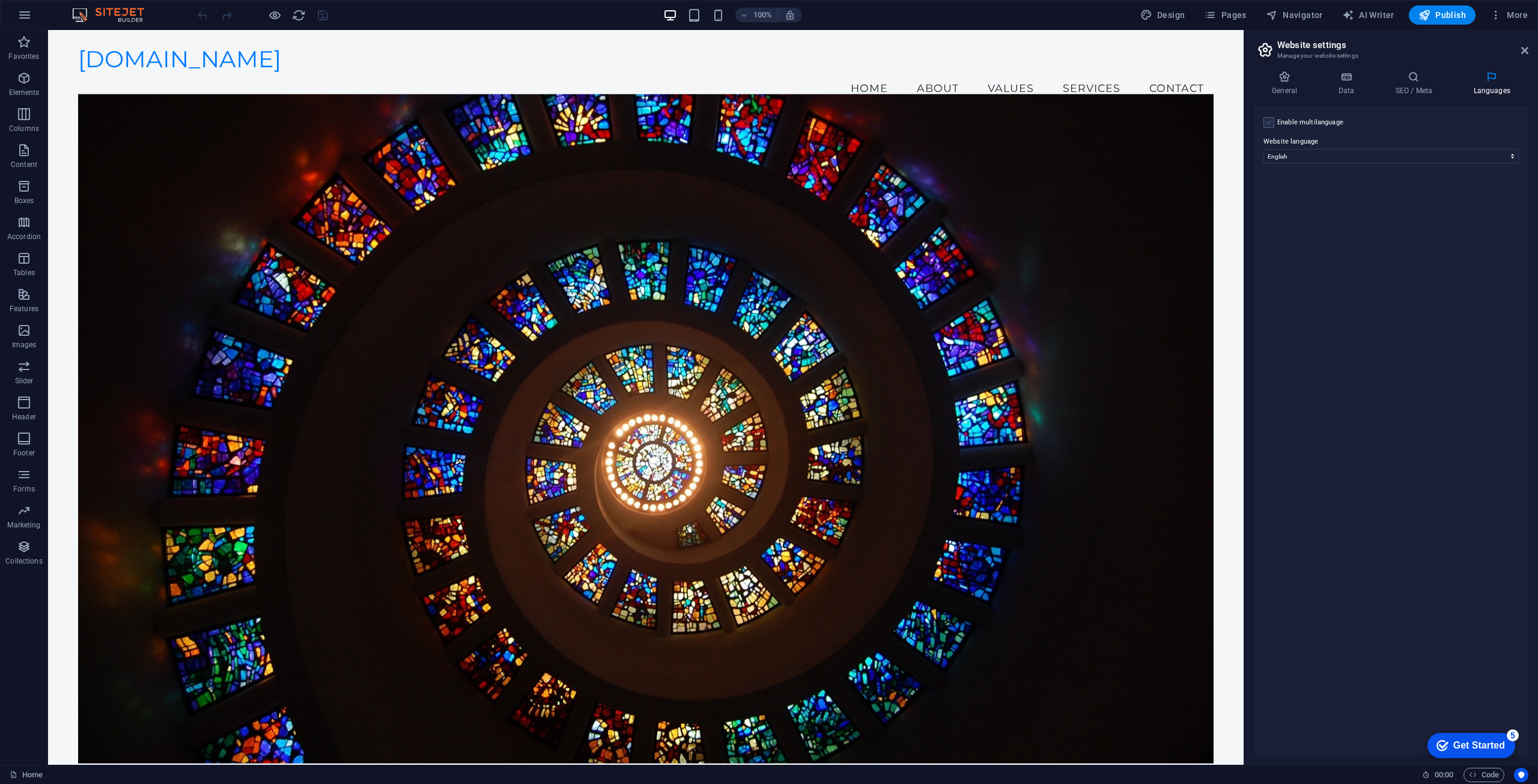
click at [1269, 122] on label at bounding box center [1269, 122] width 11 height 11
click at [0, 0] on input "Enable multilanguage To disable multilanguage delete all languages until only o…" at bounding box center [0, 0] width 0 height 0
select select
click at [1273, 122] on label at bounding box center [1269, 122] width 11 height 11
click at [0, 0] on input "Enable multilanguage To disable multilanguage delete all languages until only o…" at bounding box center [0, 0] width 0 height 0
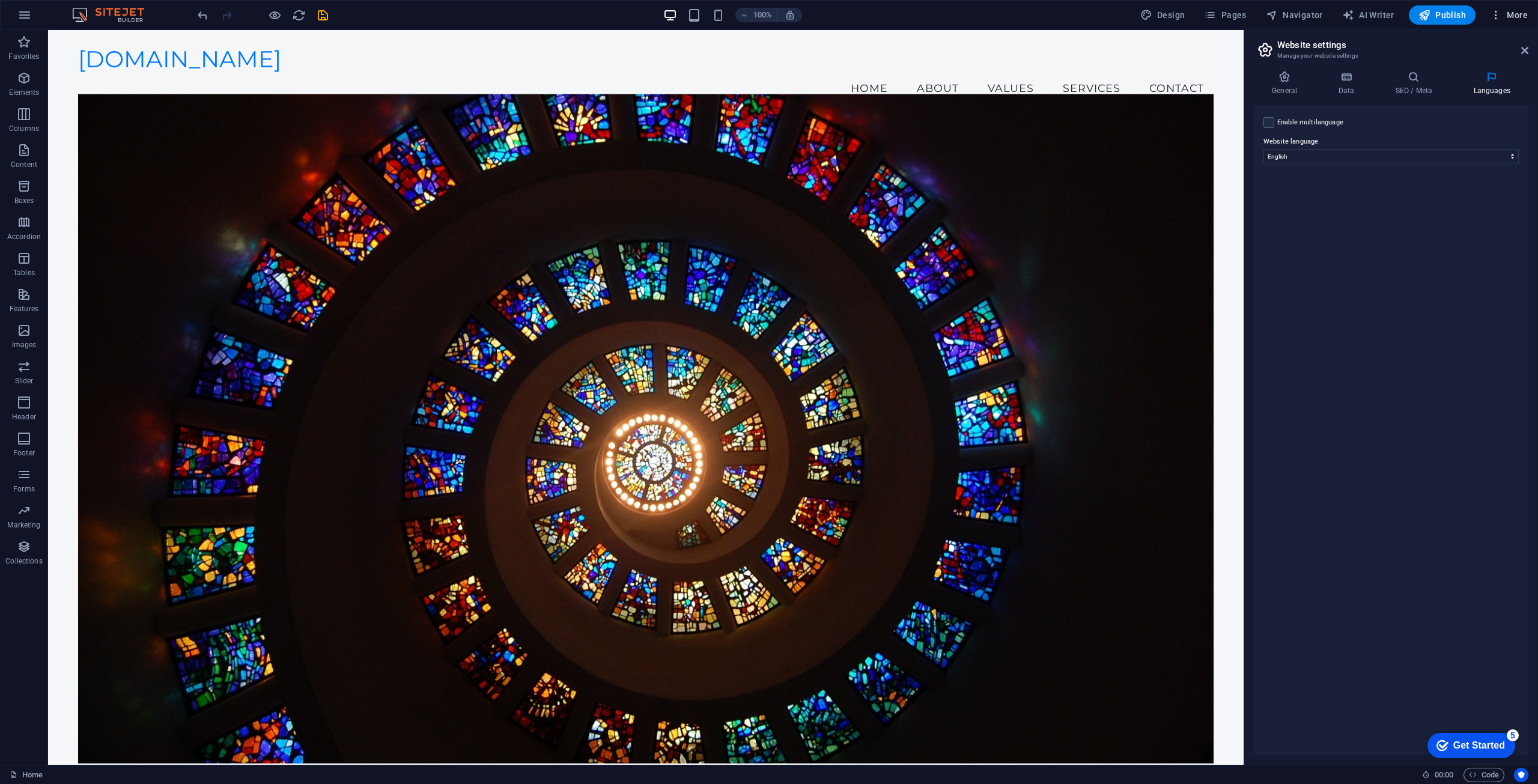
click at [0, 0] on span "More" at bounding box center [0, 0] width 0 height 0
click at [1475, 50] on h6 "Website Settings" at bounding box center [1484, 47] width 72 height 15
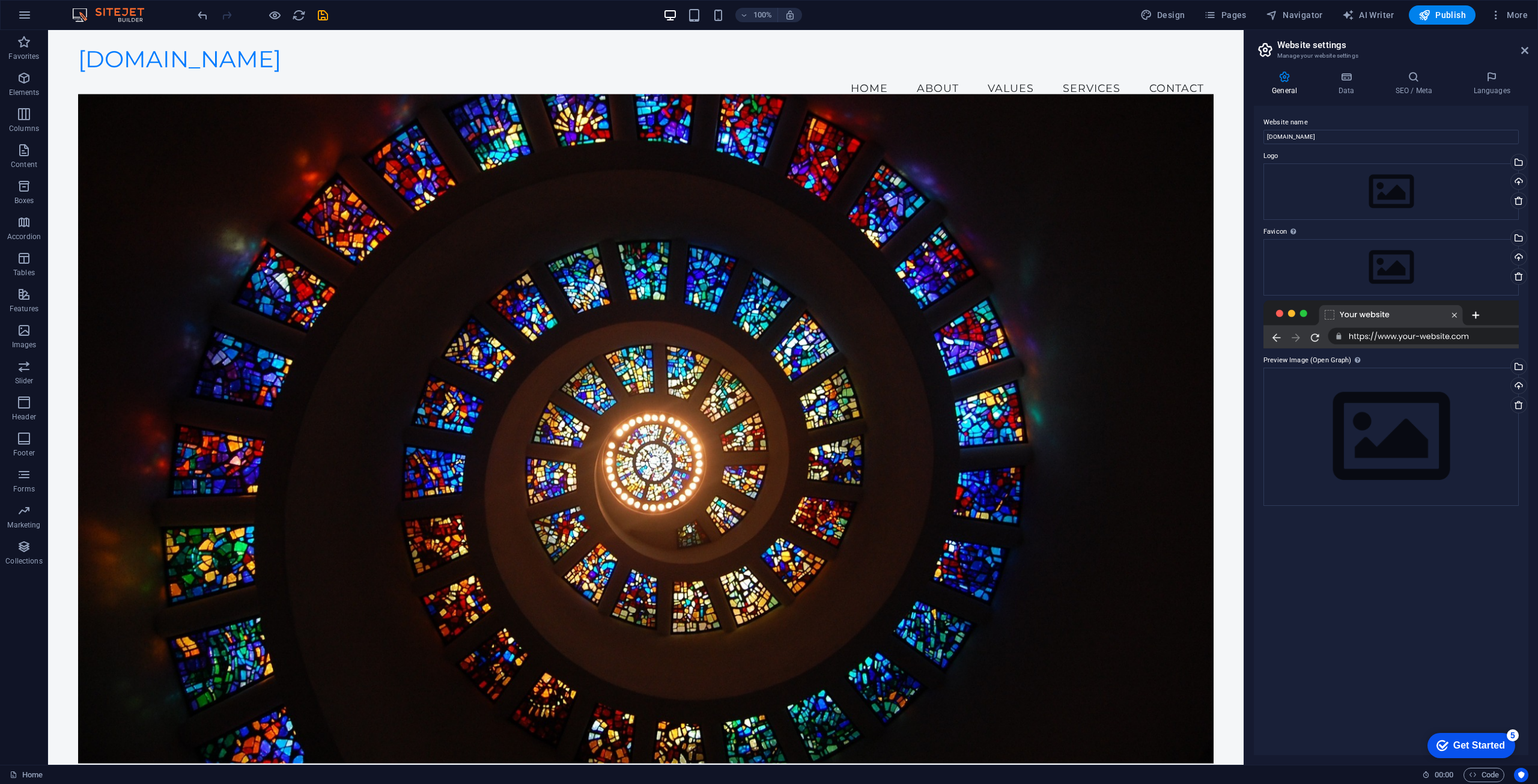
click at [1430, 335] on div at bounding box center [1391, 324] width 255 height 48
click at [1343, 79] on icon at bounding box center [1346, 77] width 52 height 12
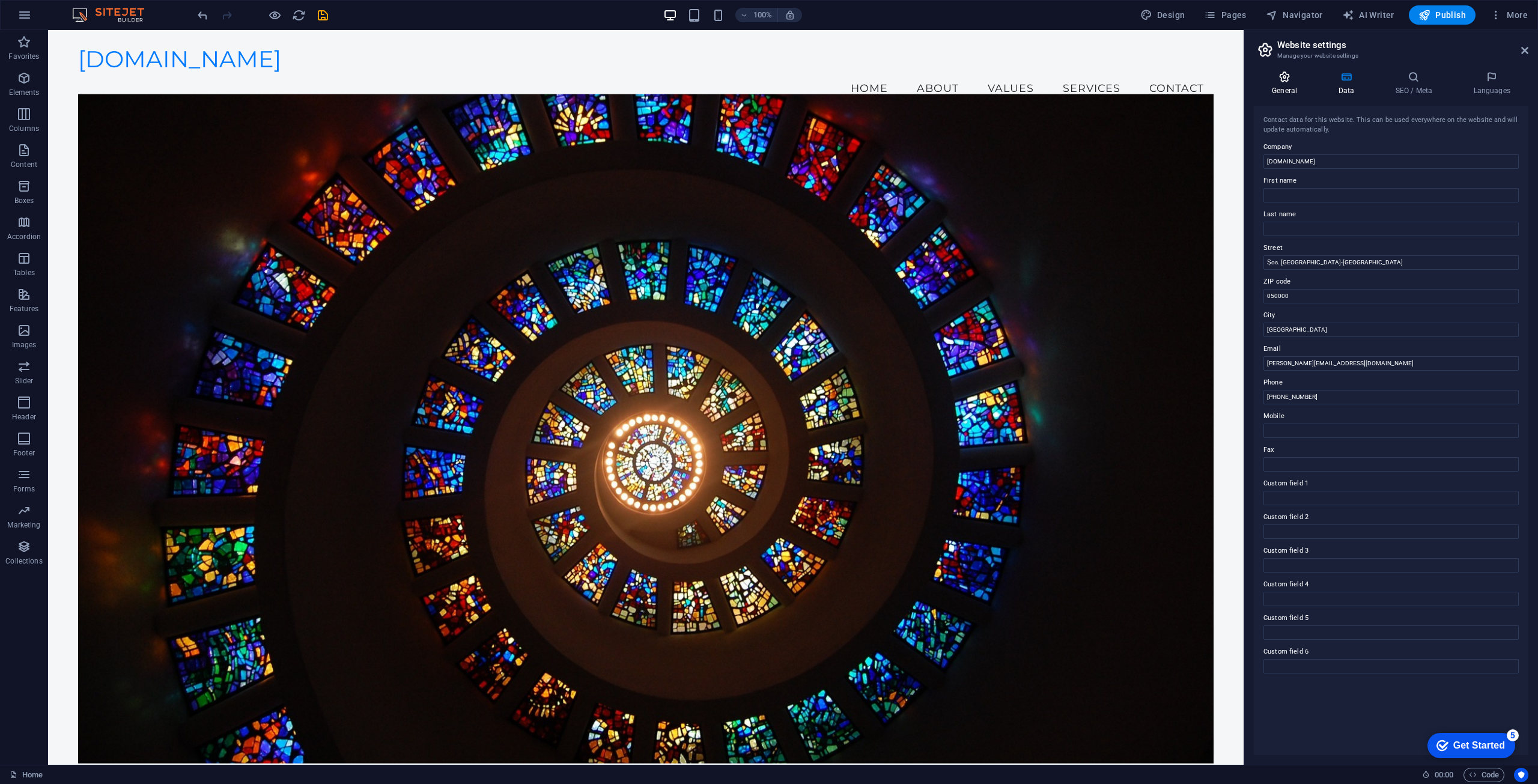
click at [1290, 83] on h4 "General" at bounding box center [1287, 83] width 66 height 25
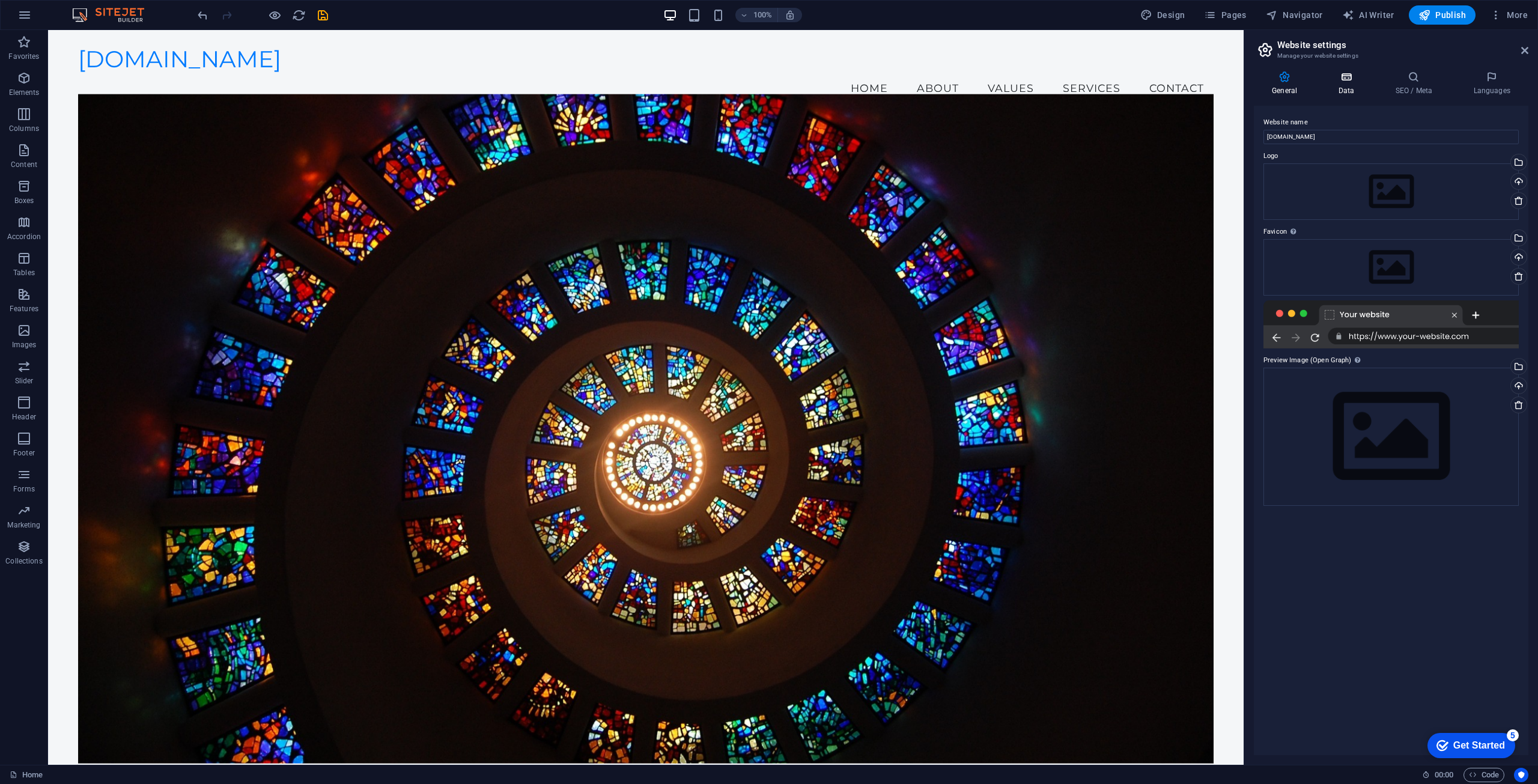
click at [1352, 83] on h4 "Data" at bounding box center [1348, 83] width 57 height 25
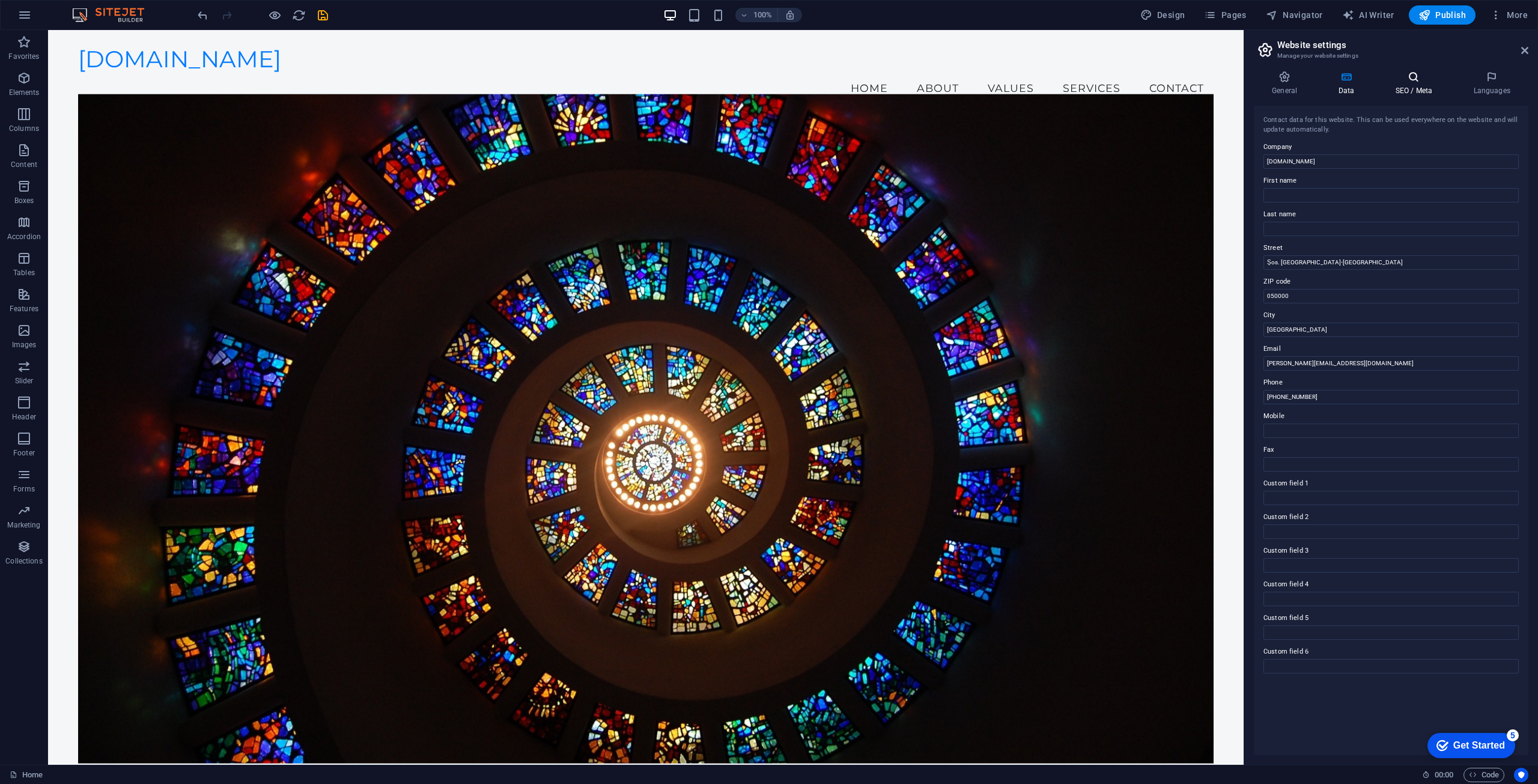
click at [1412, 81] on icon at bounding box center [1414, 77] width 73 height 12
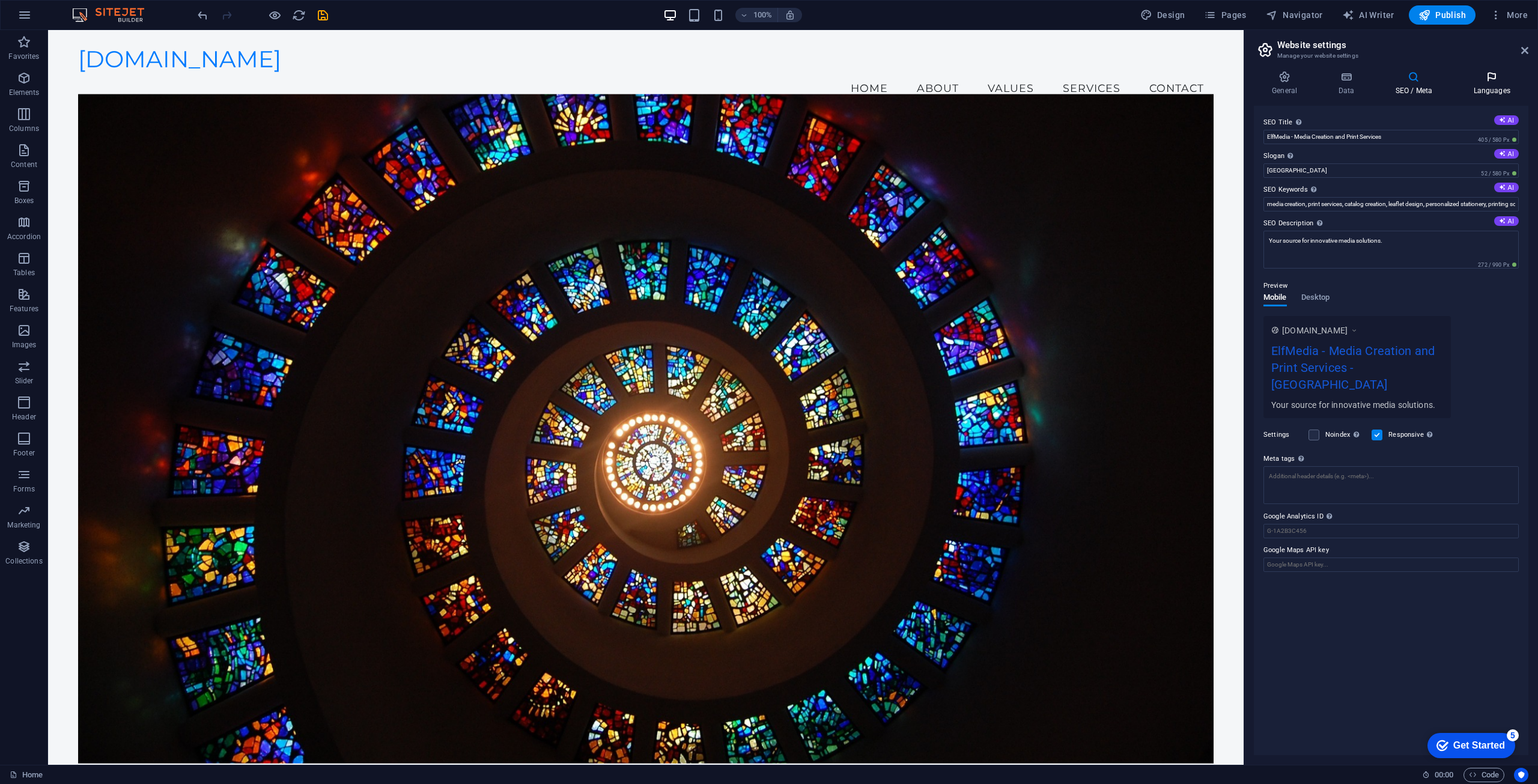
click at [1496, 83] on h4 "Languages" at bounding box center [1492, 83] width 73 height 25
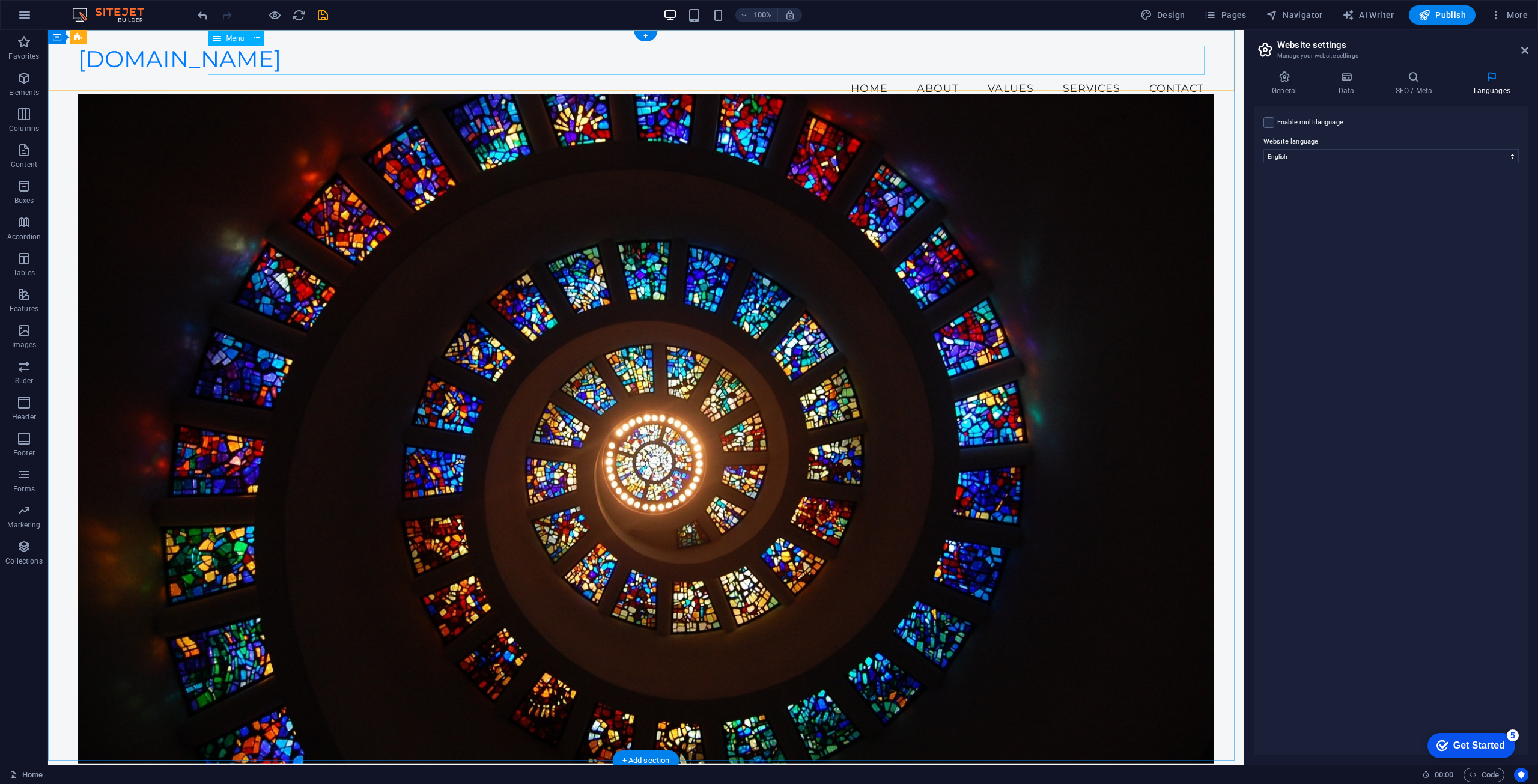
click at [1175, 73] on nav "Home About Values Services Contact" at bounding box center [646, 88] width 1137 height 30
click at [1348, 14] on icon "button" at bounding box center [1348, 15] width 12 height 12
select select "English"
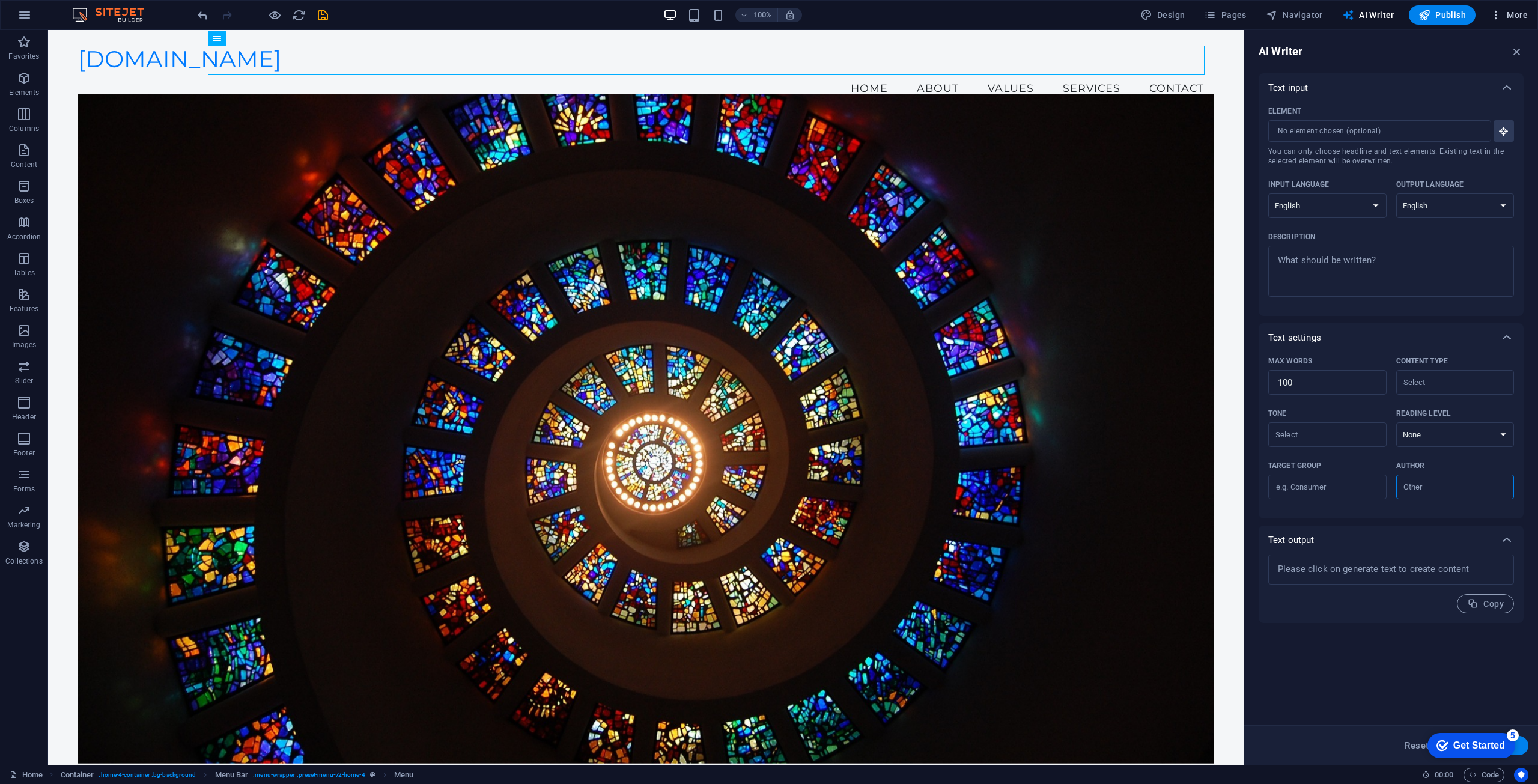
click at [1468, 195] on h6 "Files & Stock Photos" at bounding box center [1484, 190] width 72 height 15
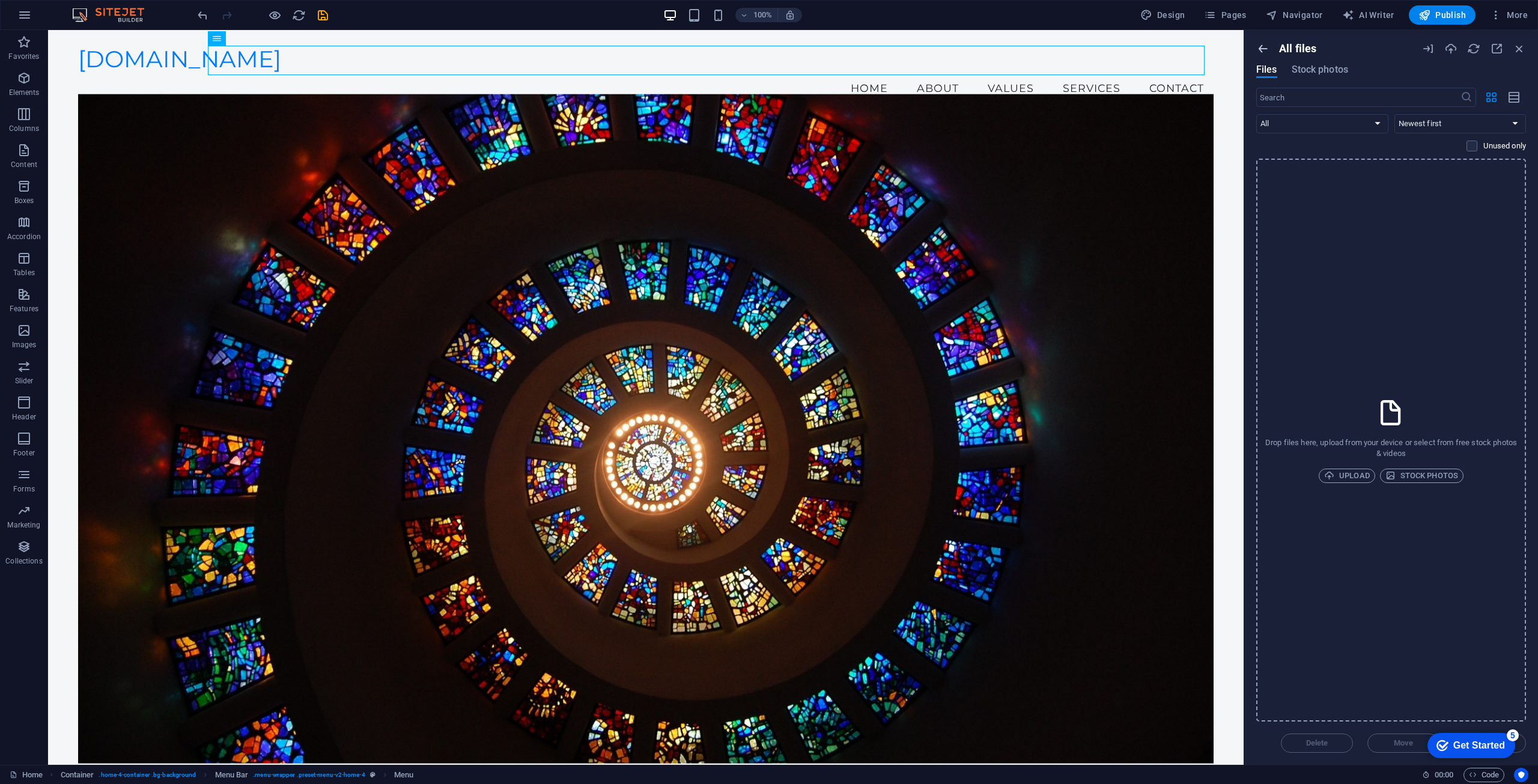
click at [1256, 47] on div "All files Files Stock photos ​ All Images Documents Audio Video Vector Other Ne…" at bounding box center [1391, 397] width 294 height 735
click at [1482, 304] on h6 "Wishes" at bounding box center [1484, 306] width 72 height 15
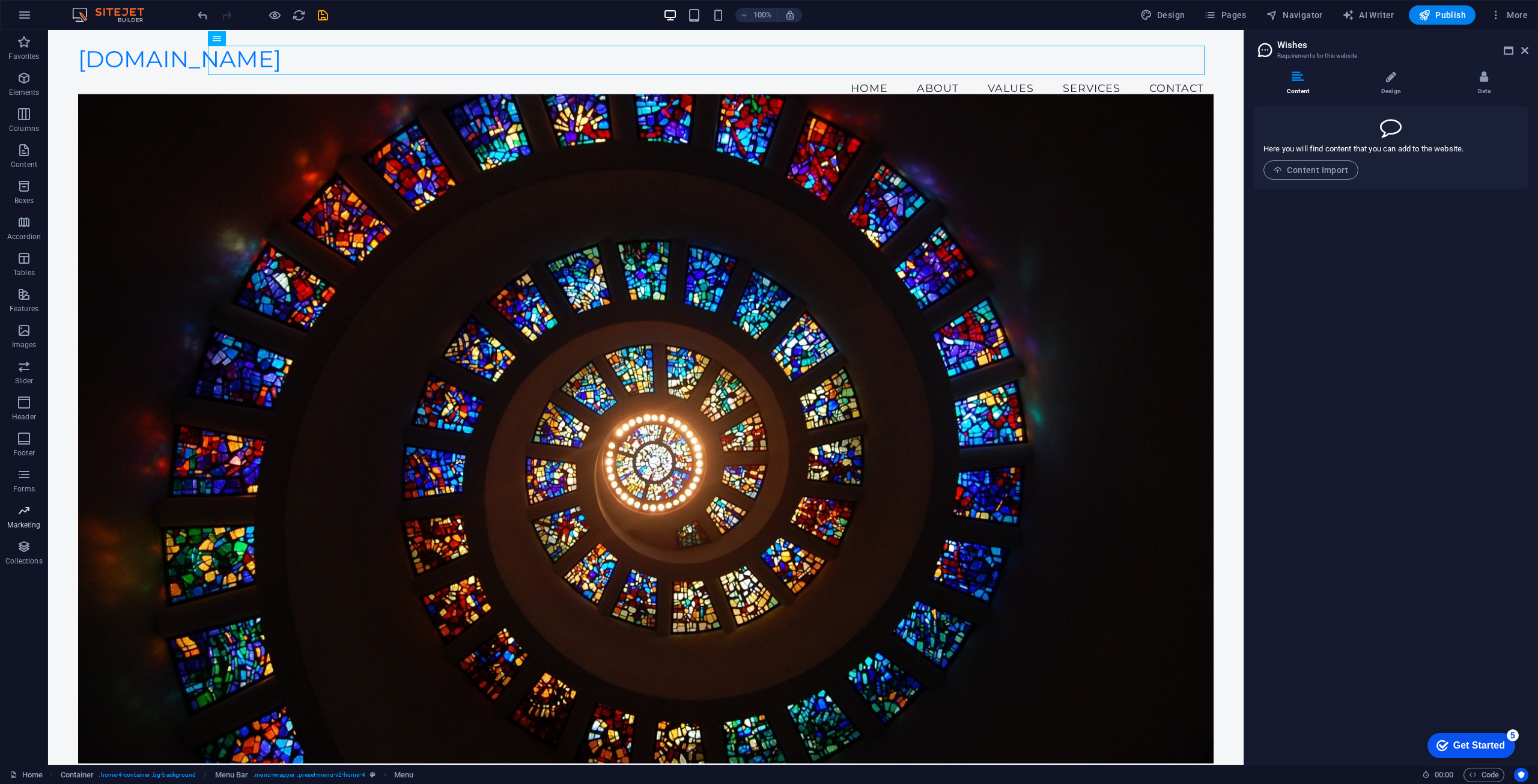
click at [18, 547] on icon "button" at bounding box center [24, 547] width 15 height 15
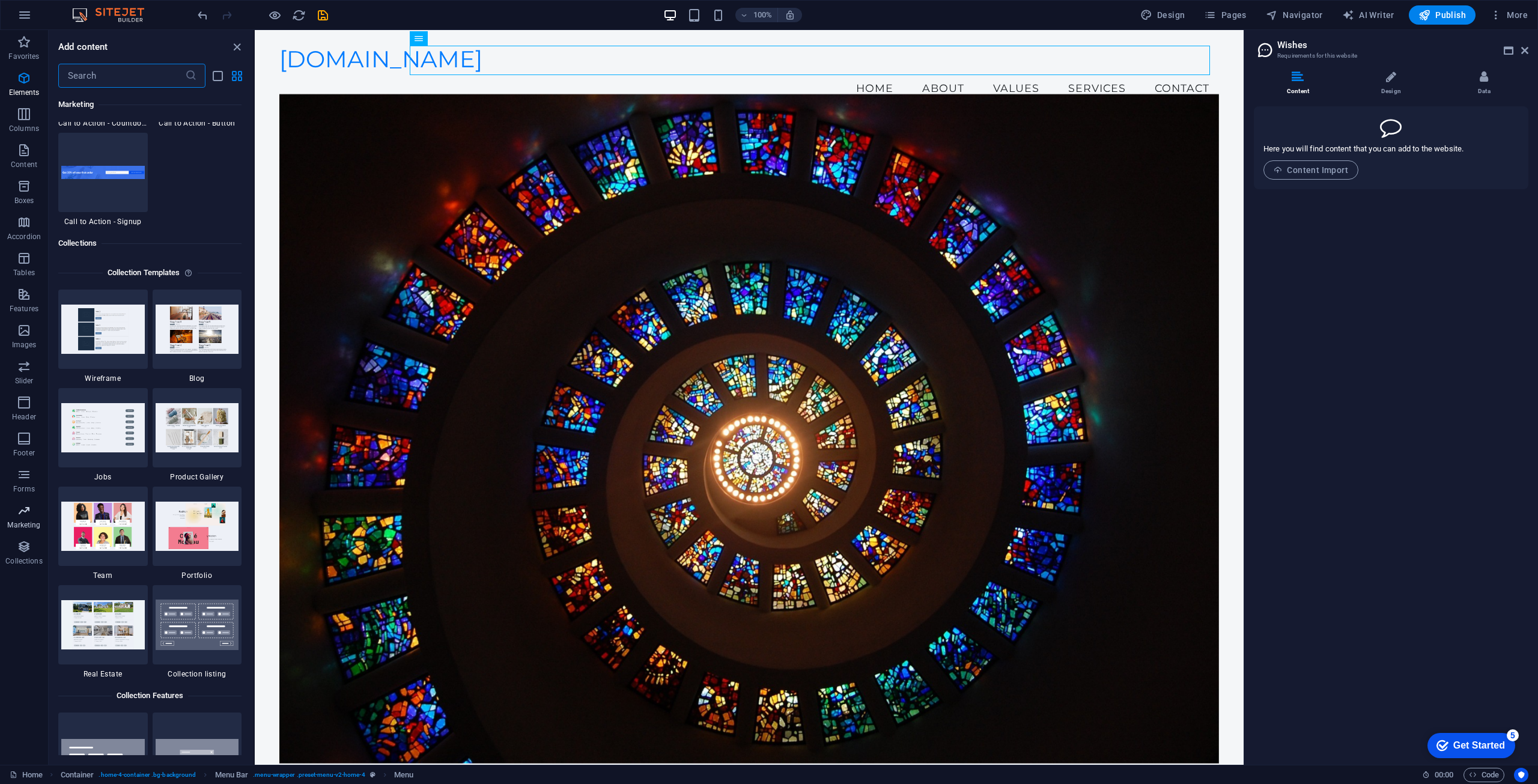
scroll to position [11000, 0]
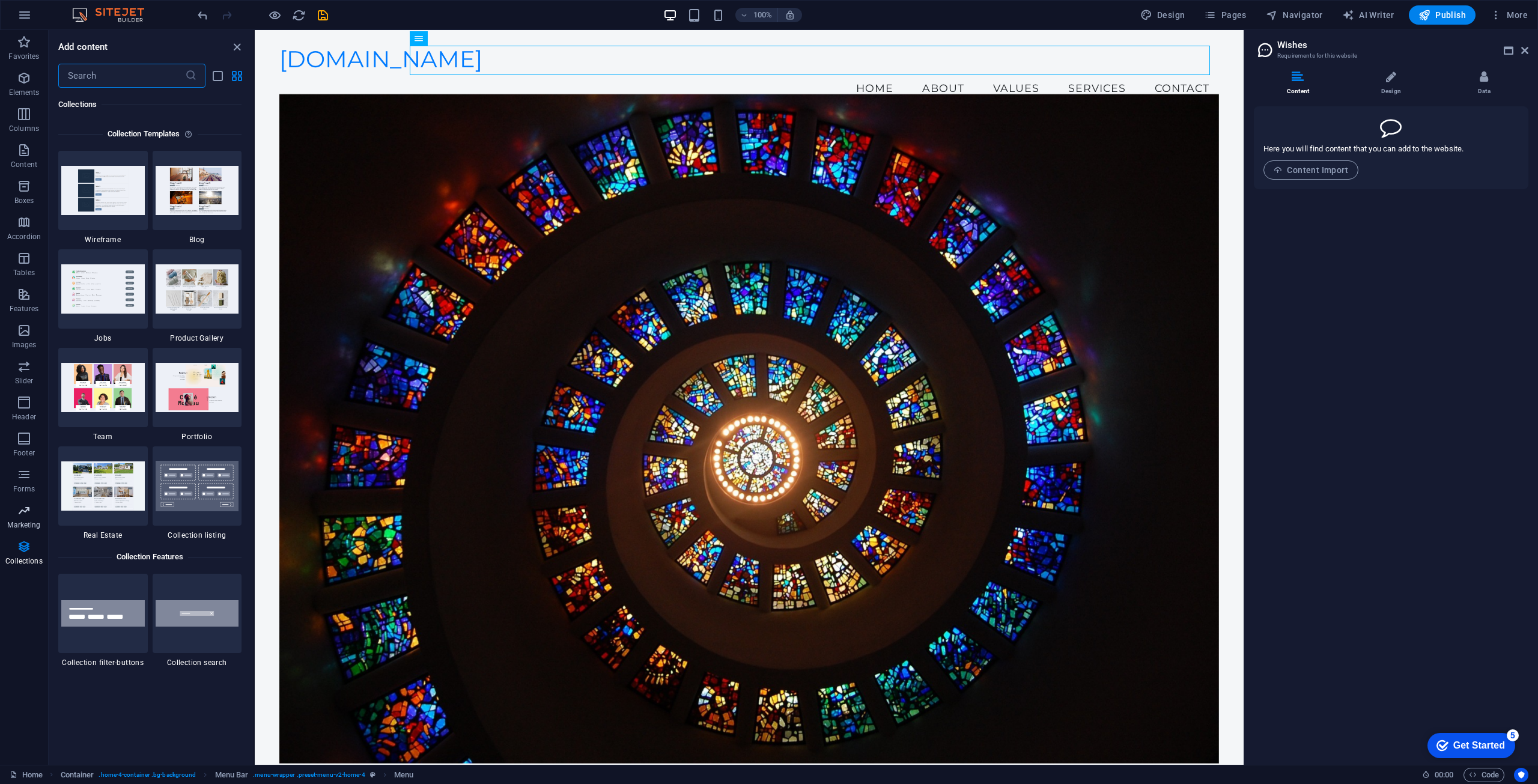
click at [23, 512] on icon "button" at bounding box center [24, 511] width 15 height 15
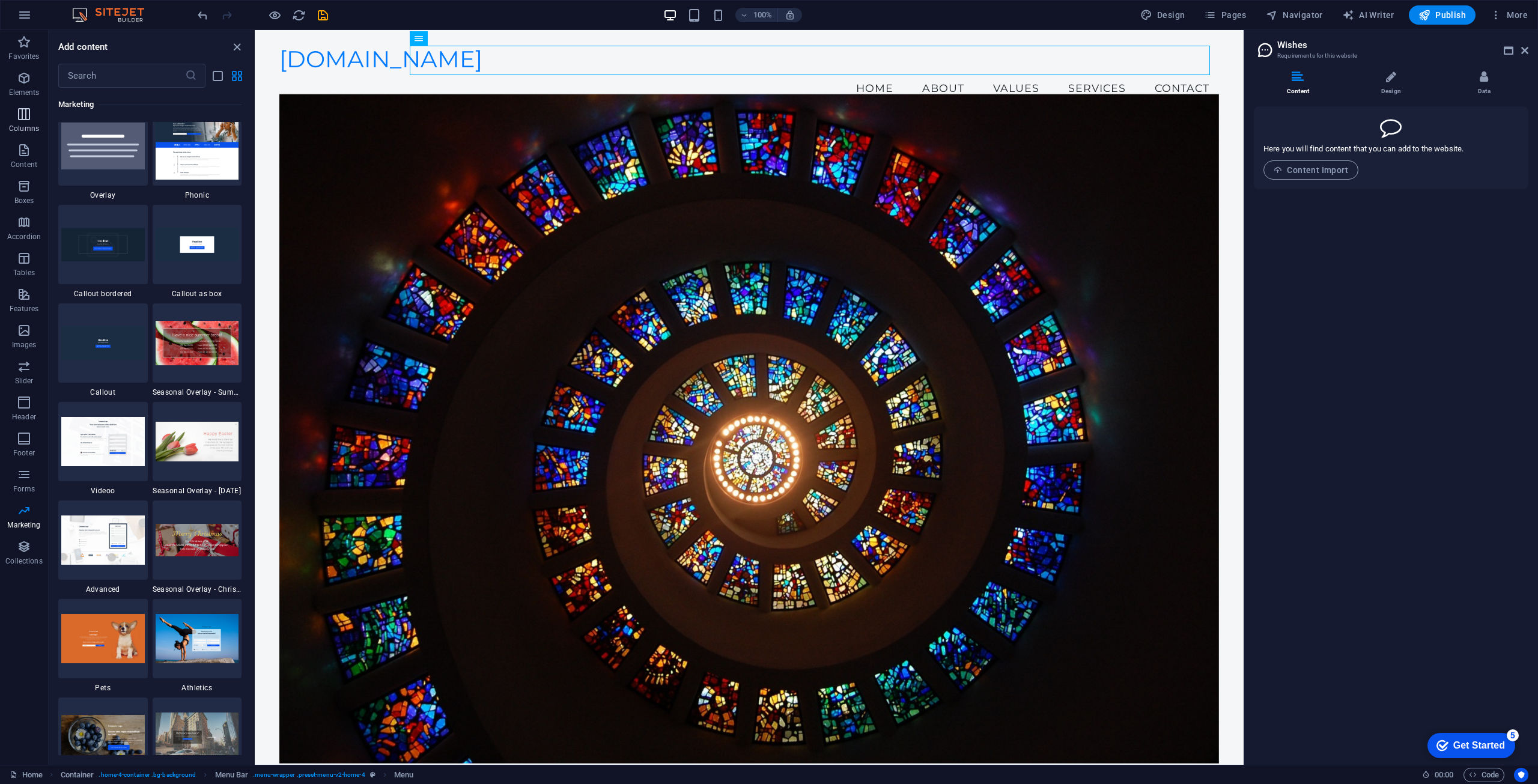
scroll to position [9788, 0]
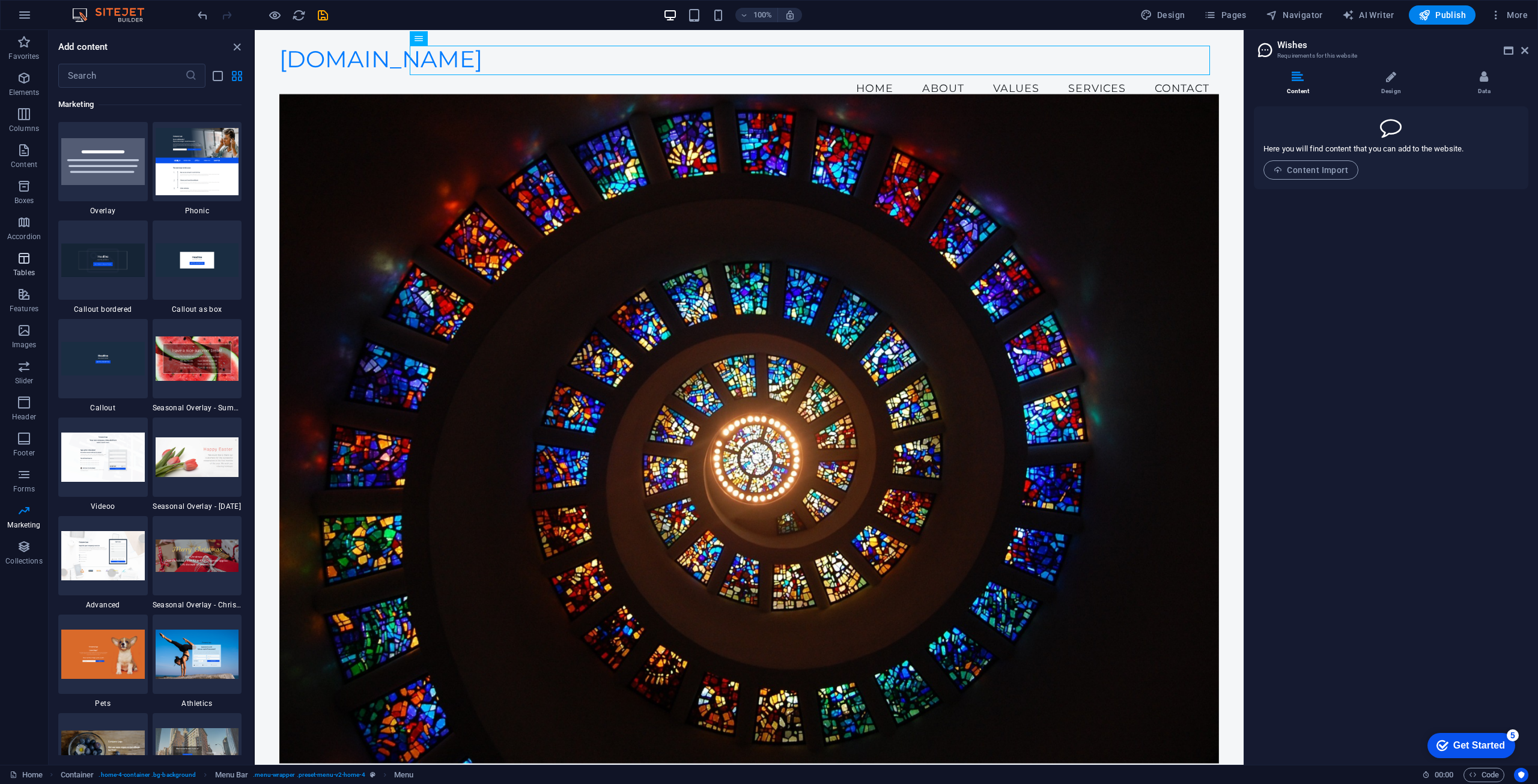
click at [26, 265] on icon "button" at bounding box center [24, 258] width 15 height 15
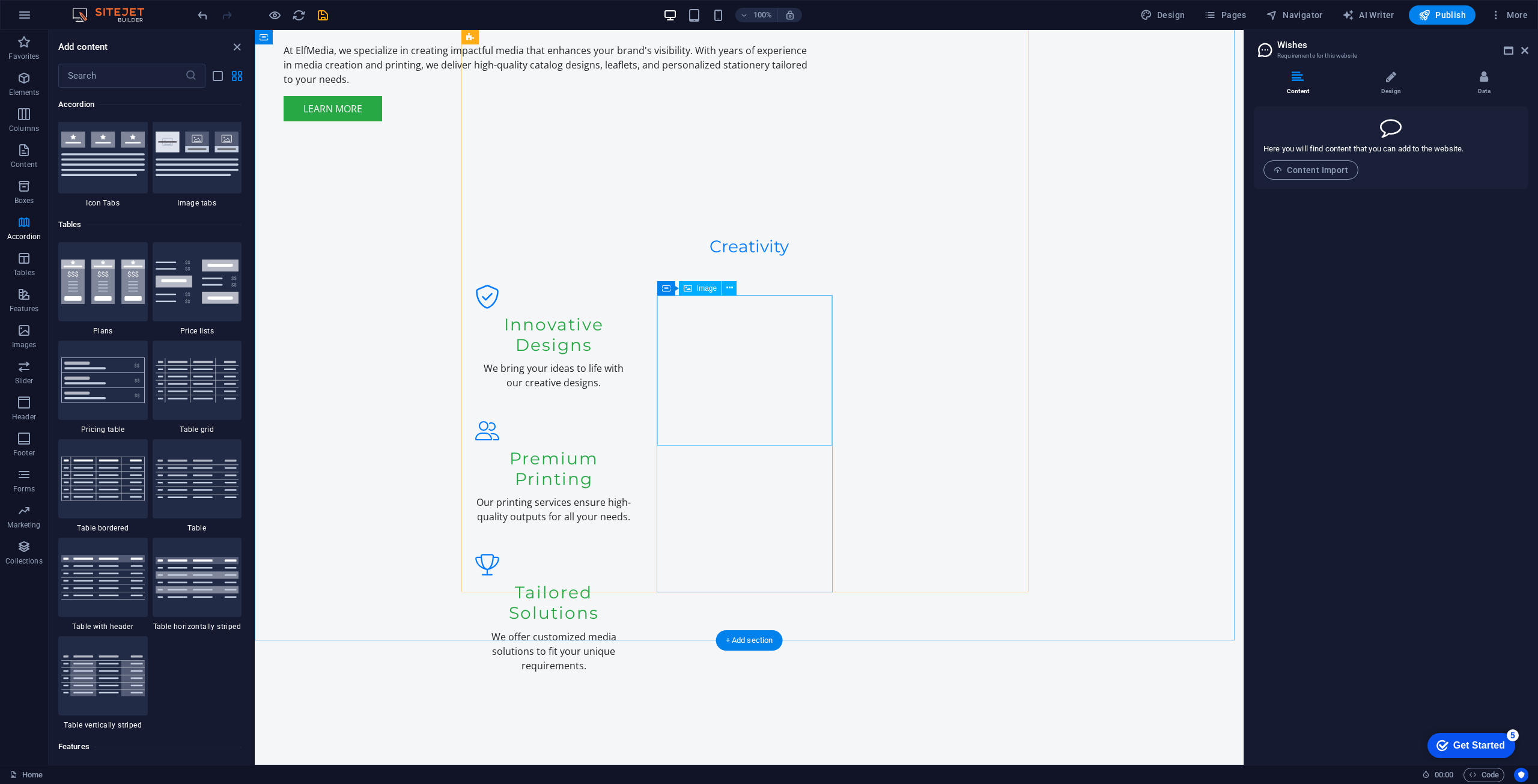
scroll to position [1742, 0]
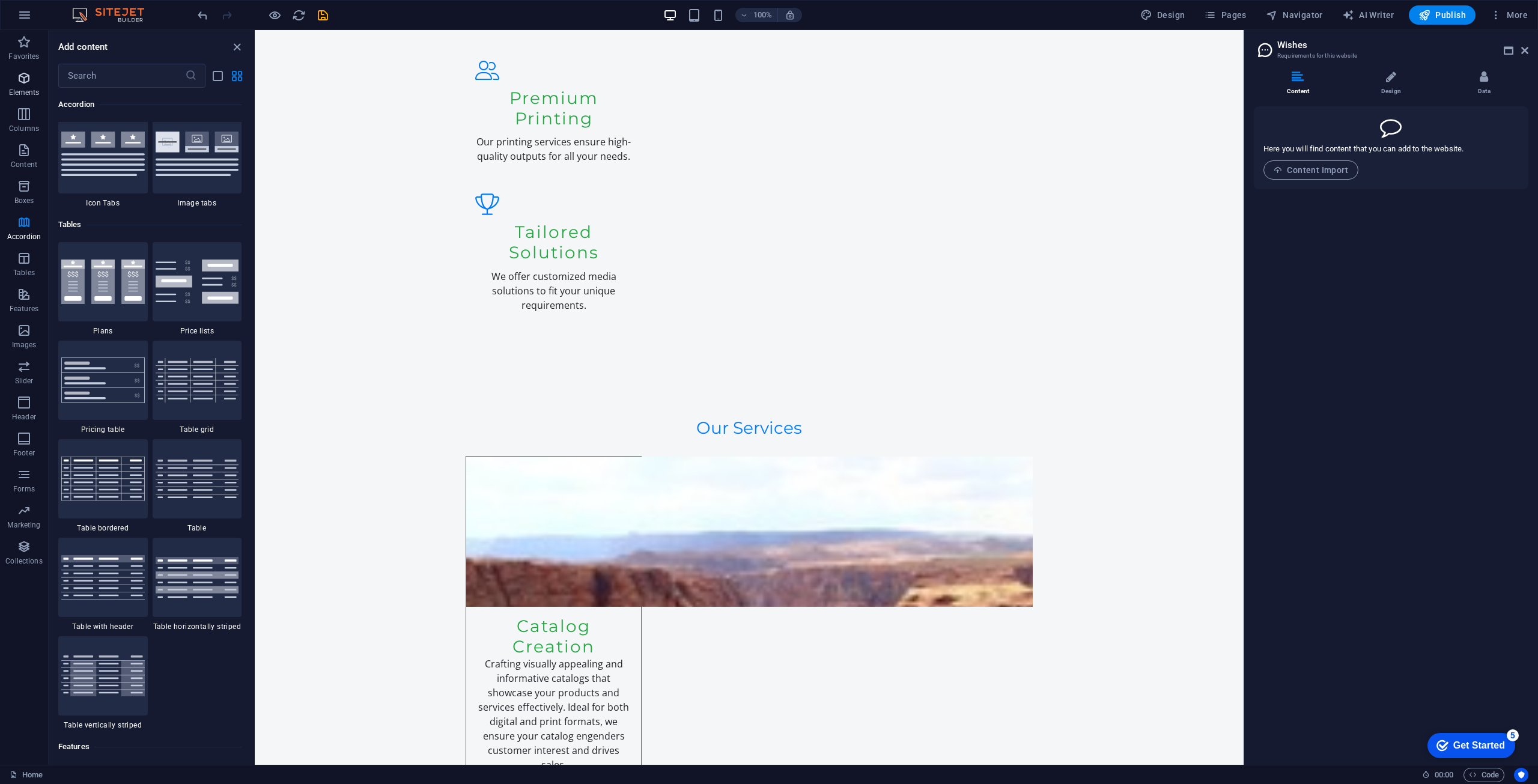
click at [17, 92] on p "Elements" at bounding box center [24, 92] width 31 height 10
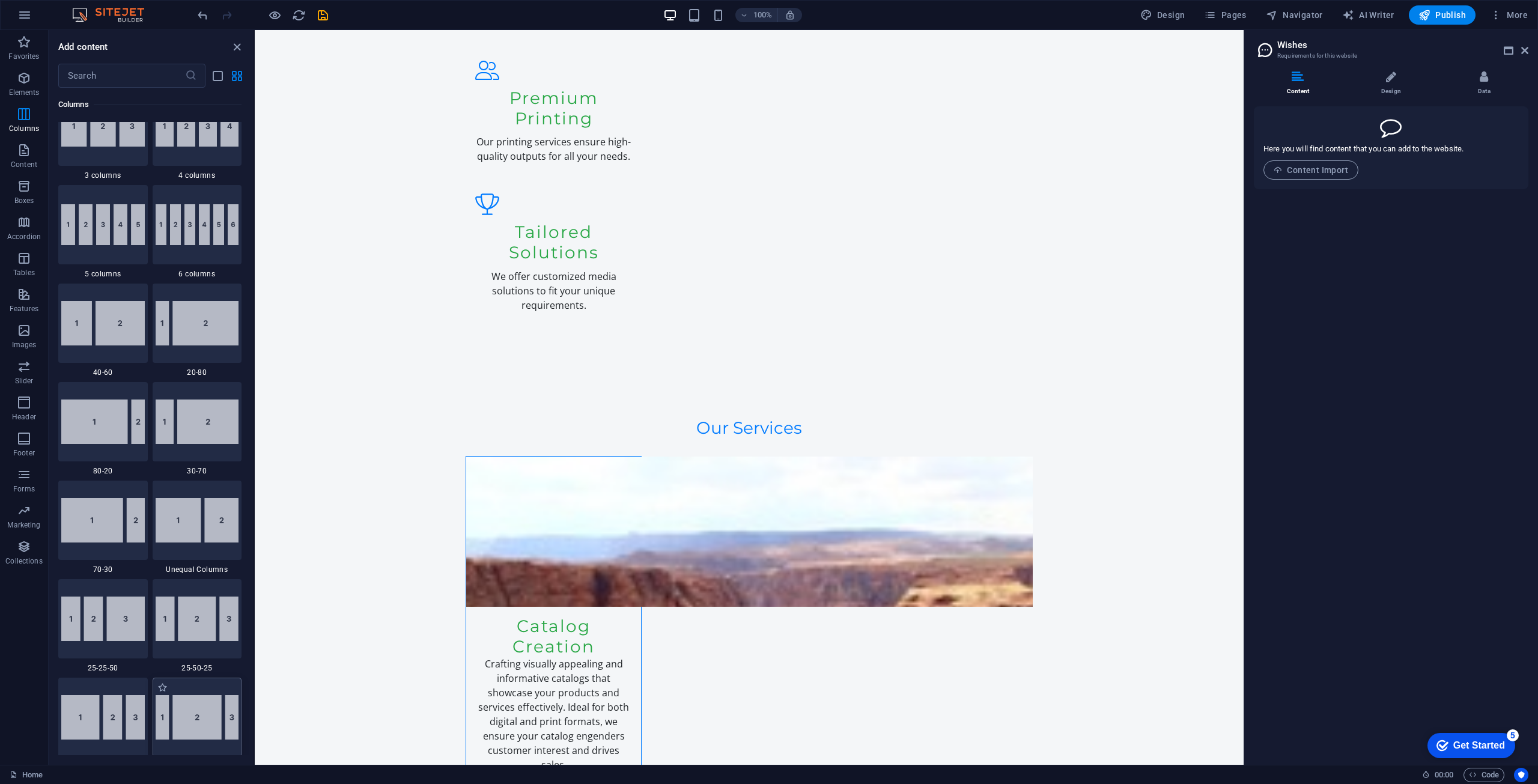
scroll to position [969, 0]
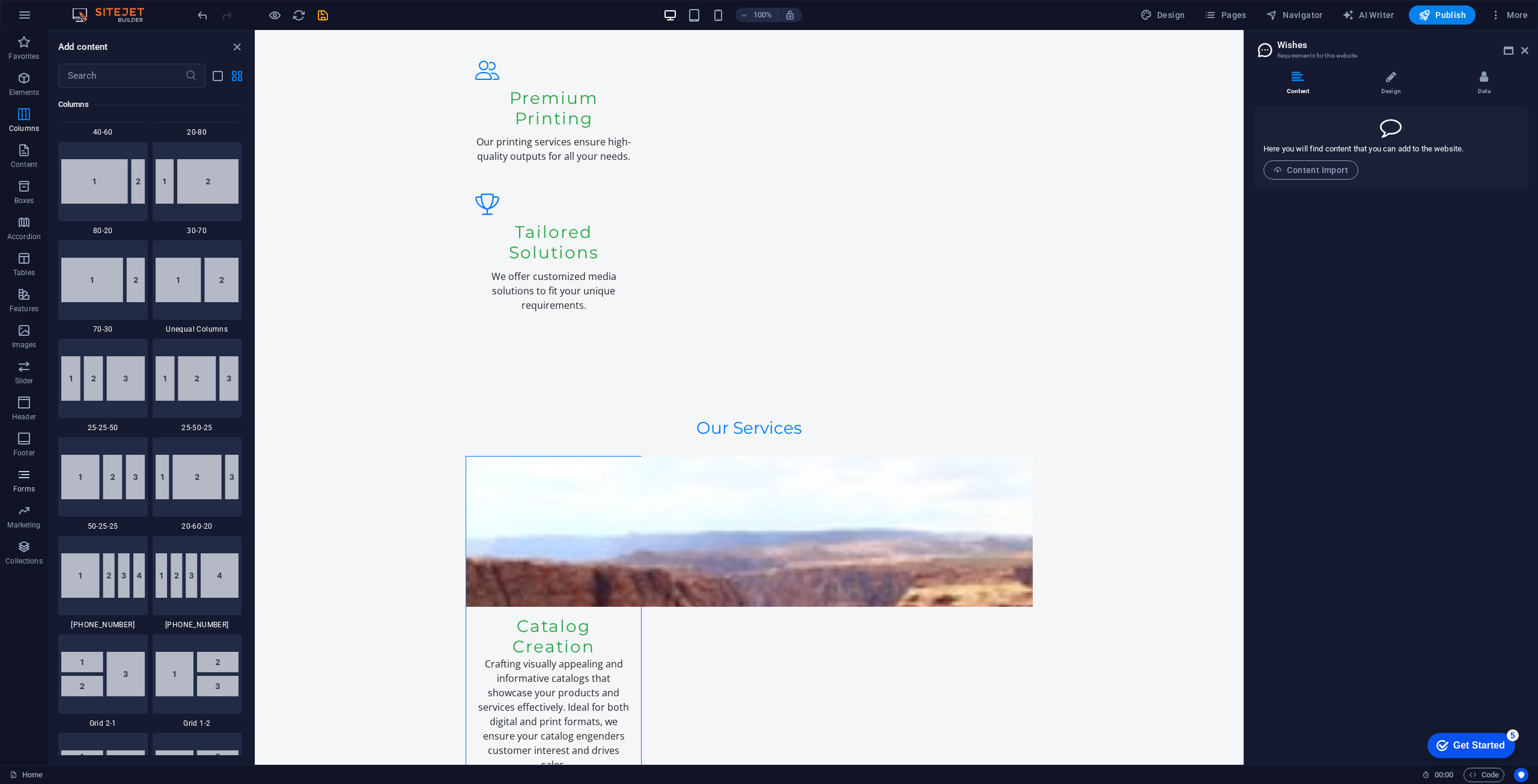
click at [20, 469] on icon "button" at bounding box center [24, 475] width 15 height 15
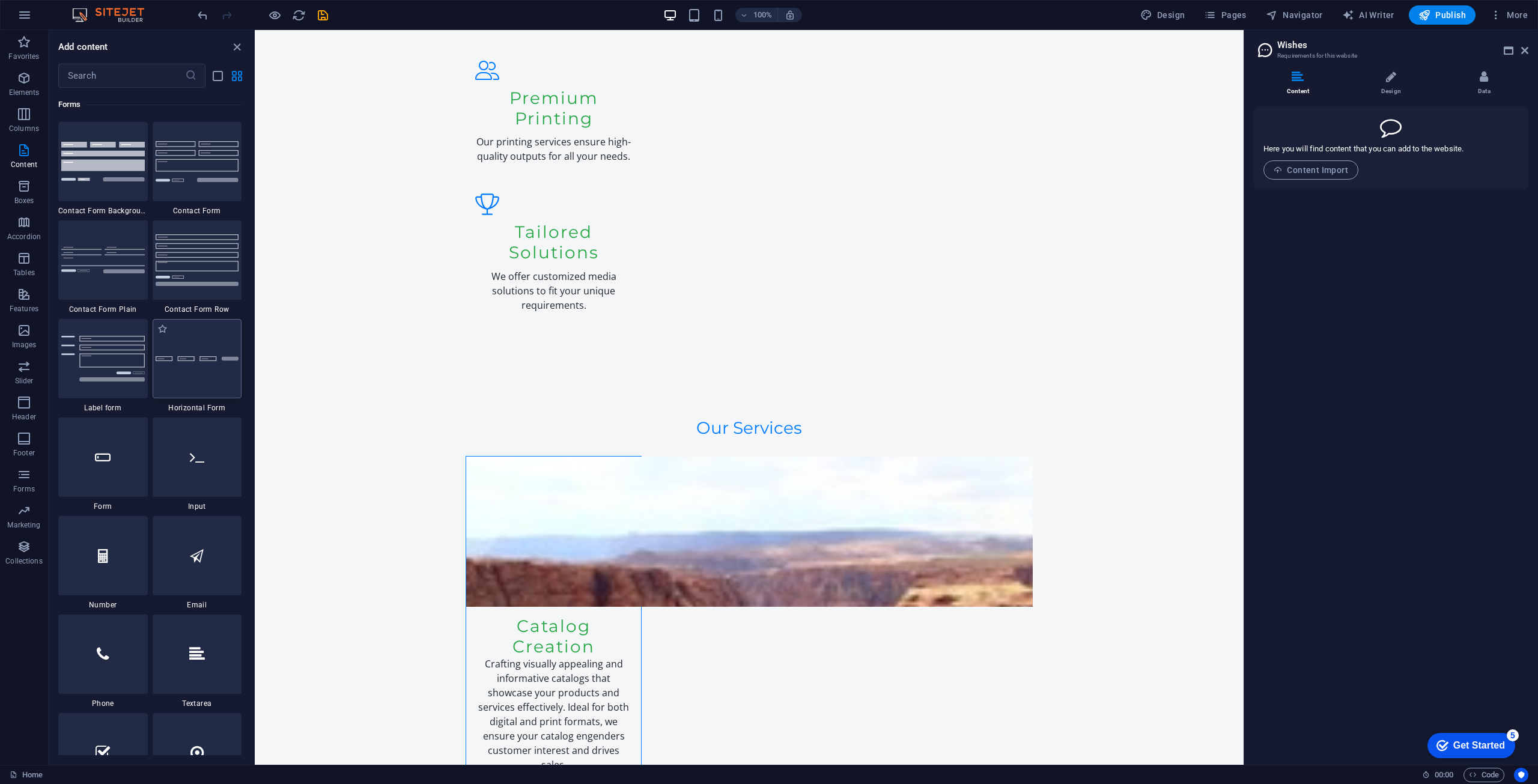
scroll to position [8773, 0]
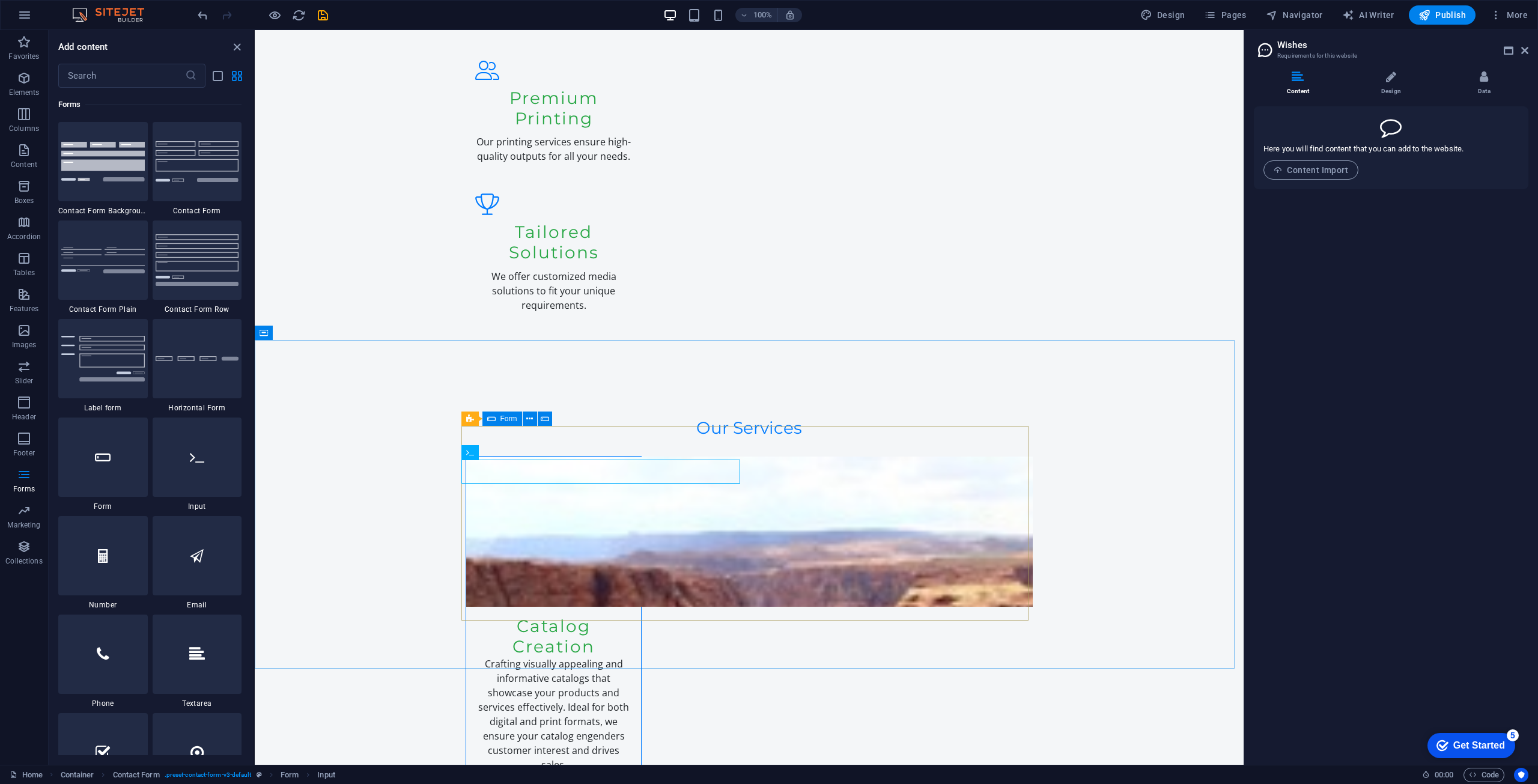
click at [494, 419] on icon at bounding box center [491, 419] width 9 height 15
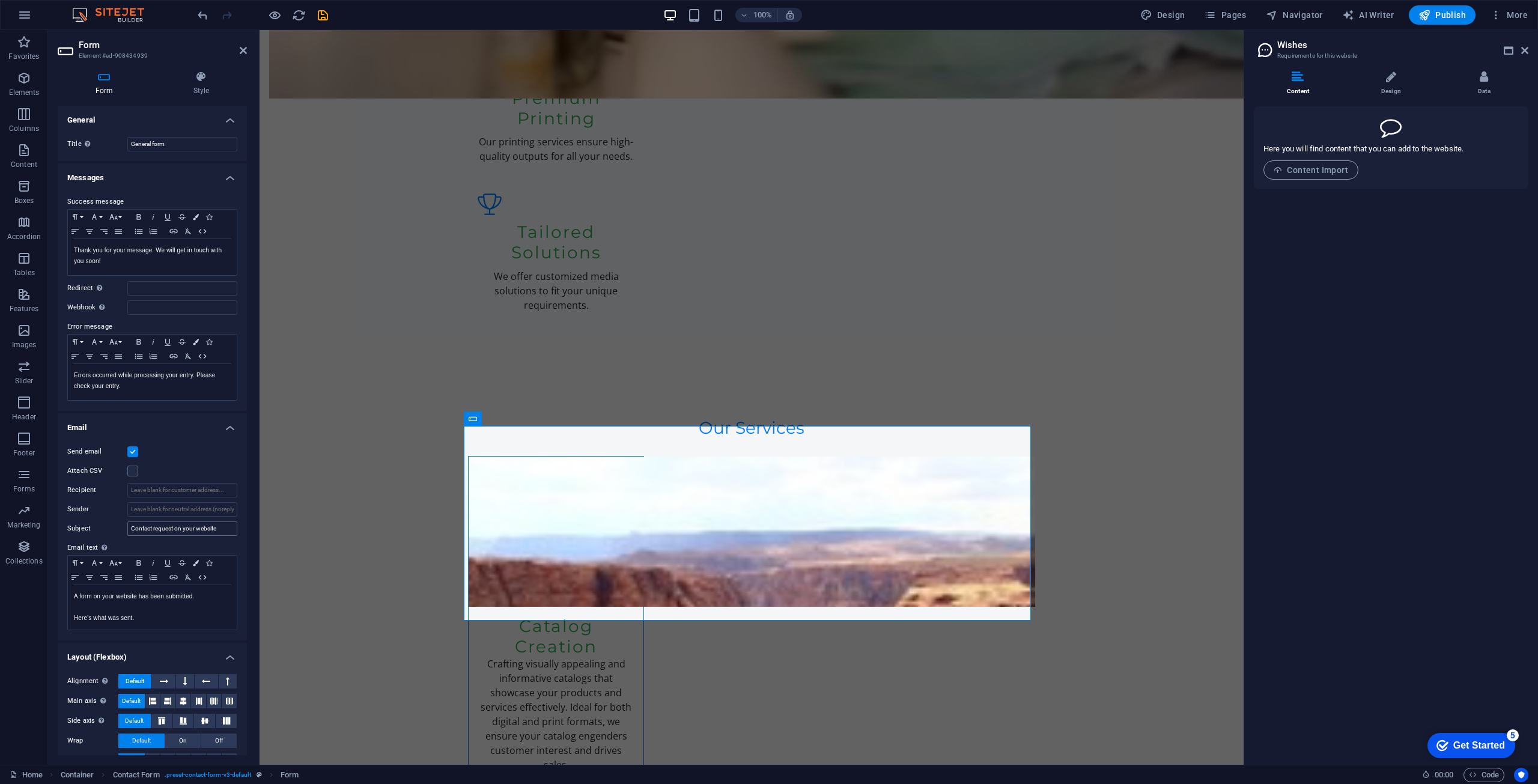
scroll to position [23, 0]
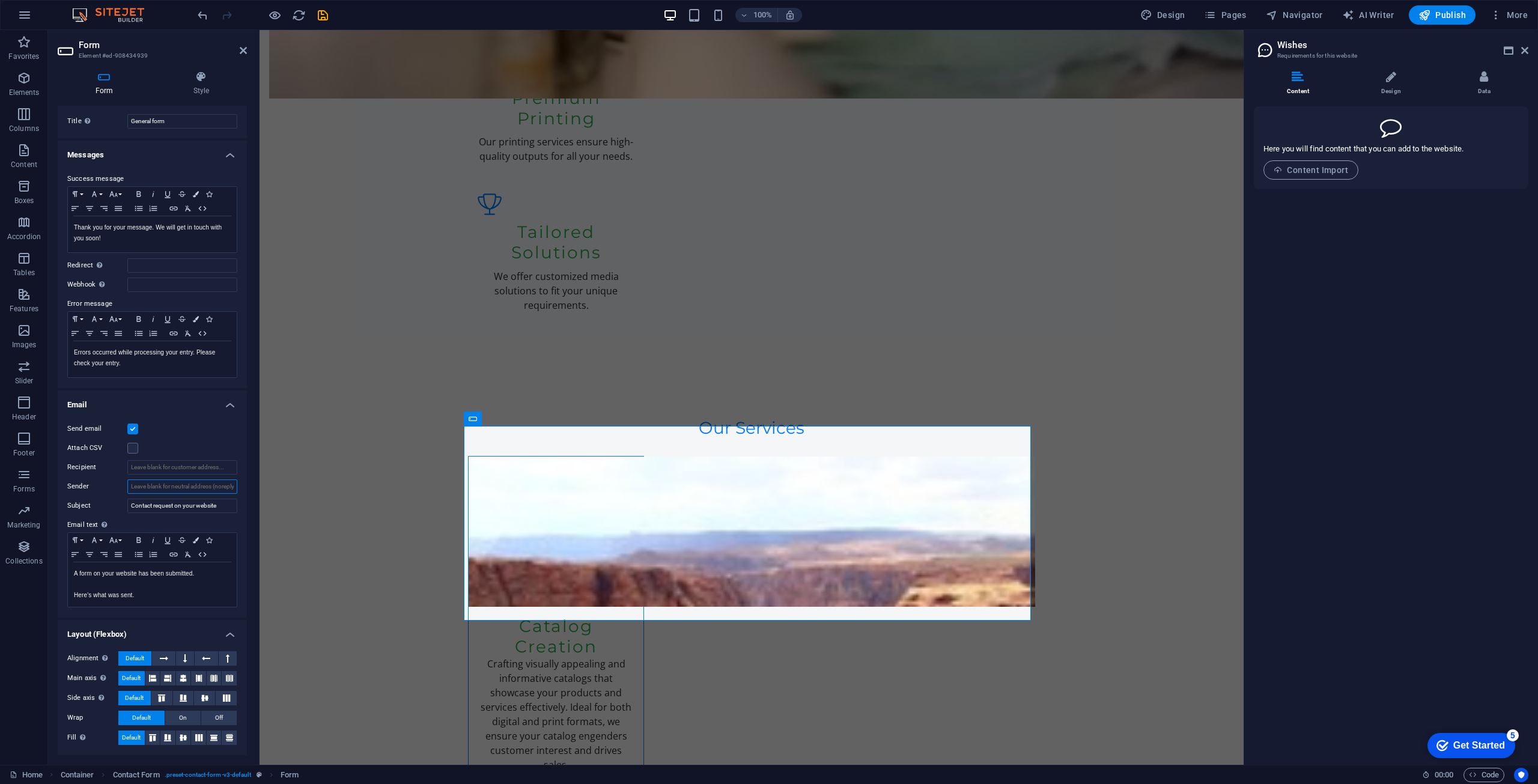
click at [178, 487] on input "Sender" at bounding box center [182, 487] width 110 height 15
click at [182, 490] on input "Sender" at bounding box center [182, 487] width 110 height 15
click at [177, 486] on input "Sender" at bounding box center [182, 487] width 110 height 15
paste input "mircea.ene@elfmedia.ro"
type input "mircea.ene@elfmedia.ro"
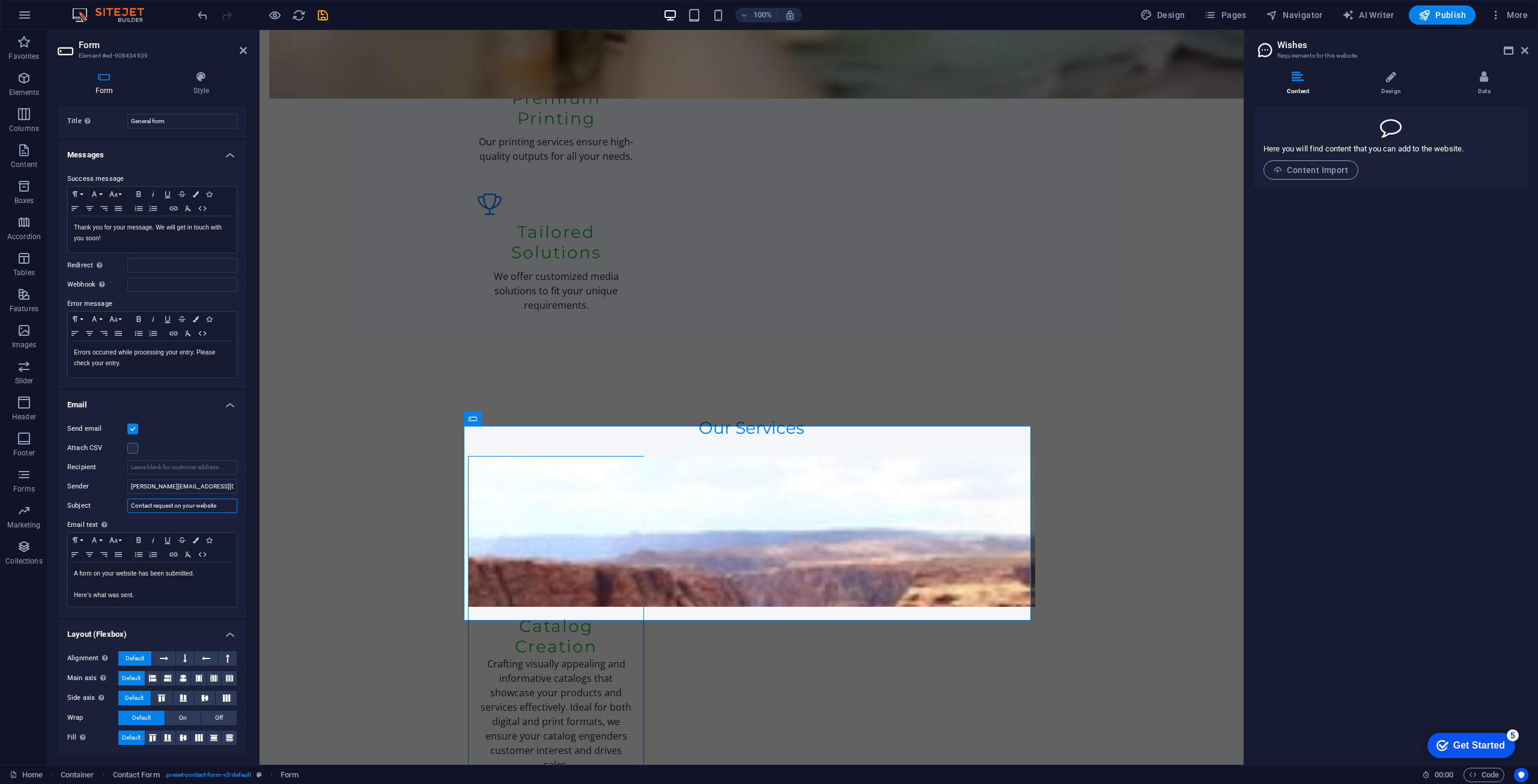
click at [209, 505] on input "Contact request on your website" at bounding box center [182, 506] width 110 height 15
click at [1438, 12] on span "Publish" at bounding box center [1443, 15] width 48 height 12
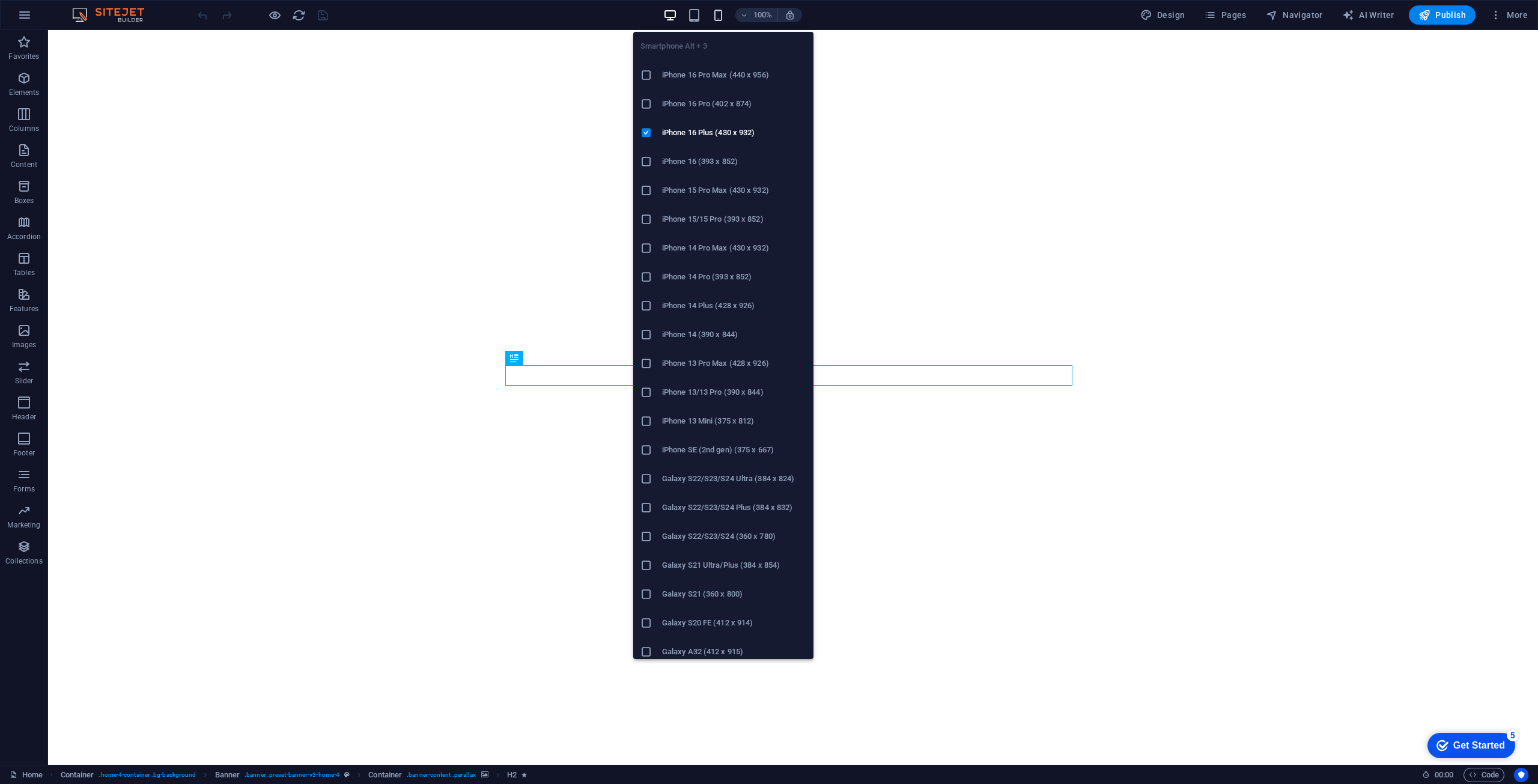
click at [717, 17] on icon "button" at bounding box center [718, 15] width 14 height 14
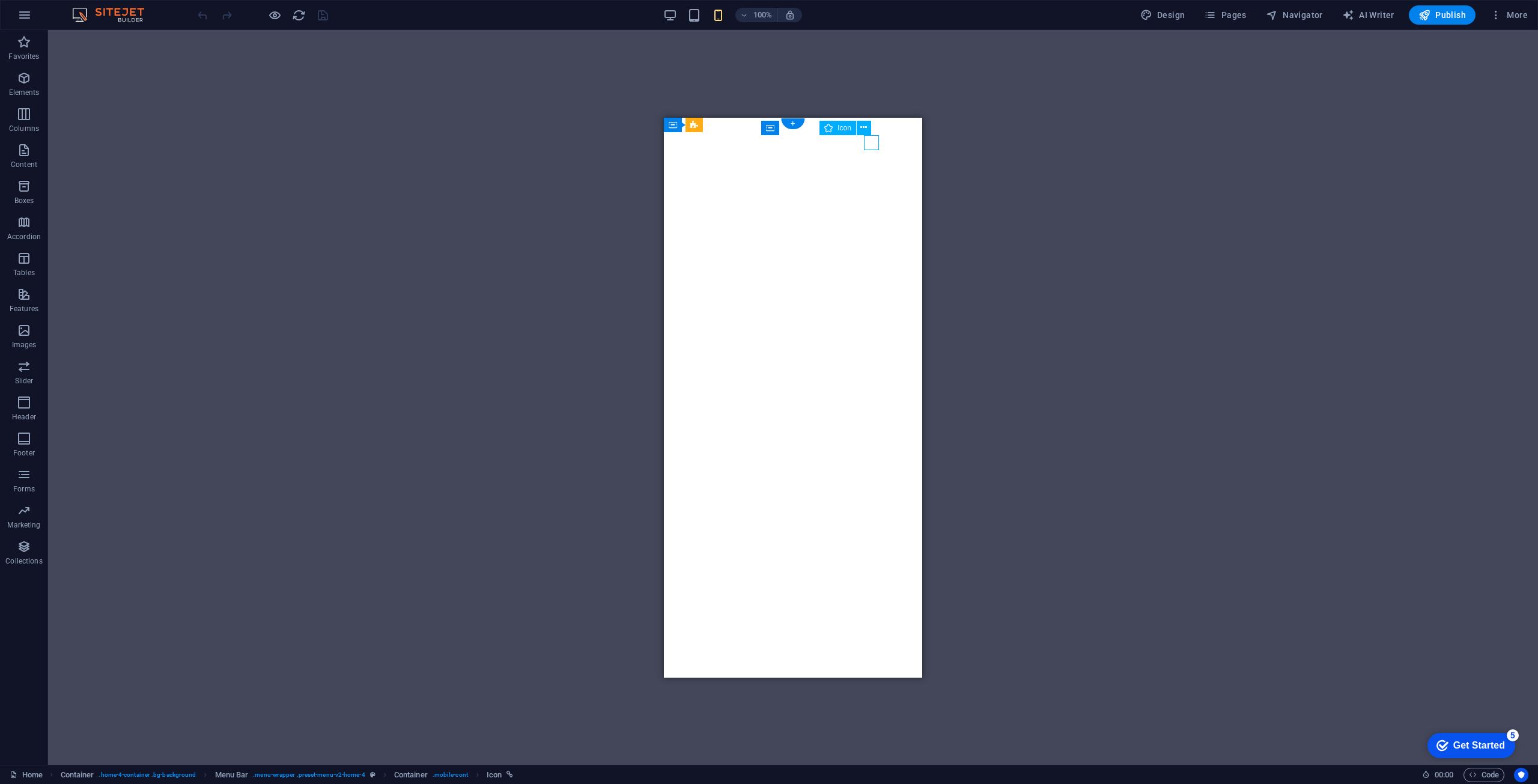
select select "xMidYMid"
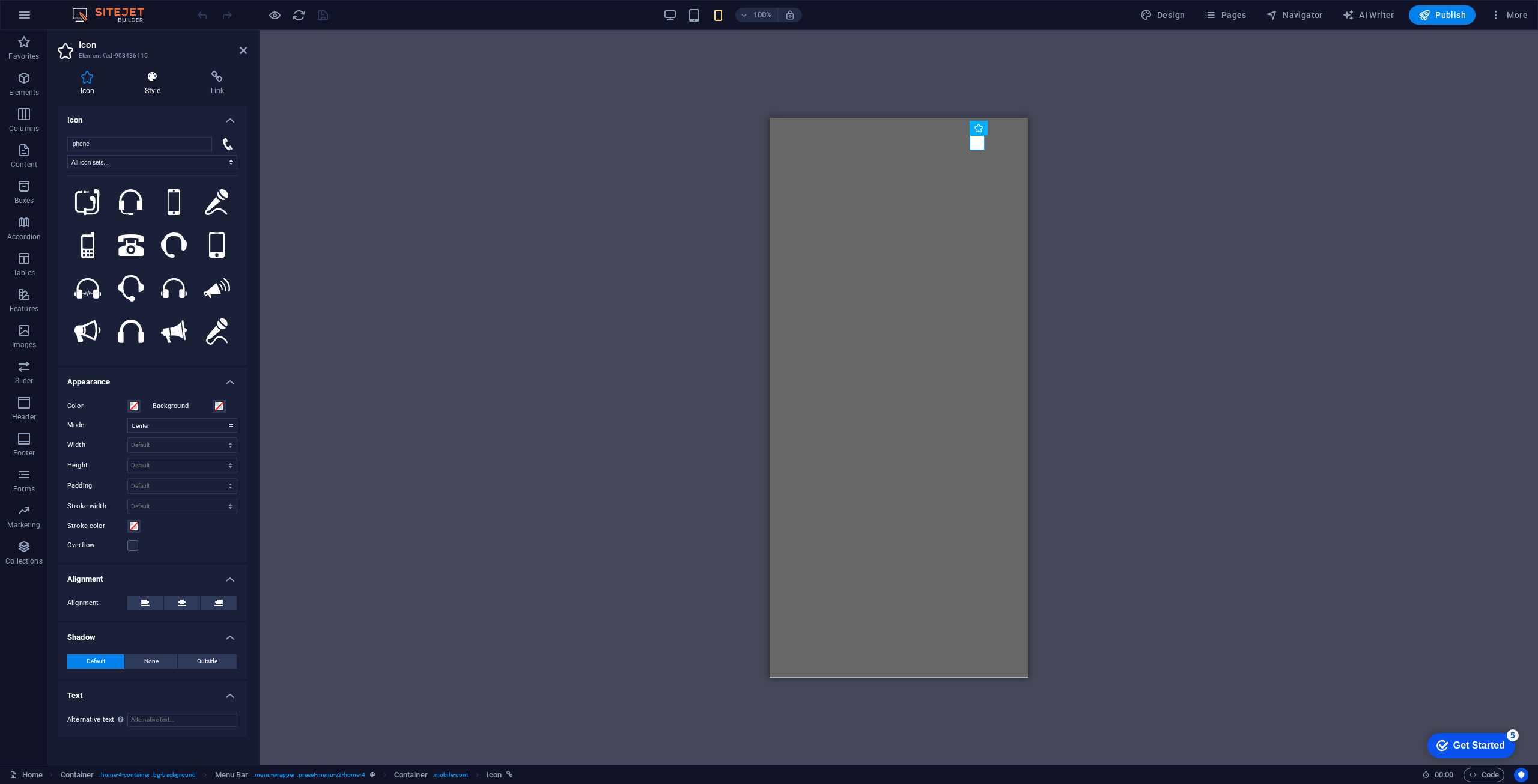
click at [152, 90] on h4 "Style" at bounding box center [155, 83] width 66 height 25
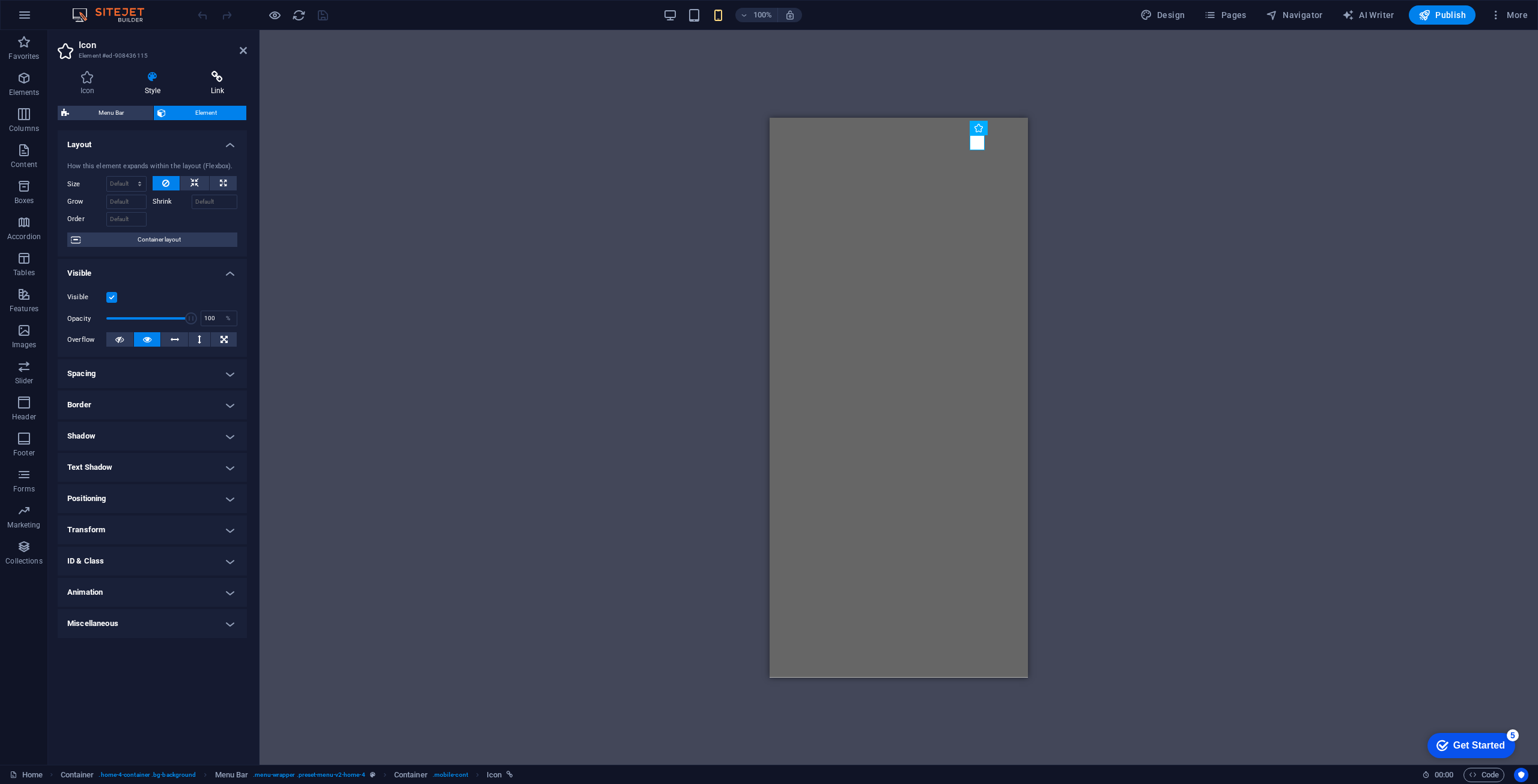
click at [216, 83] on h4 "Link" at bounding box center [217, 83] width 59 height 25
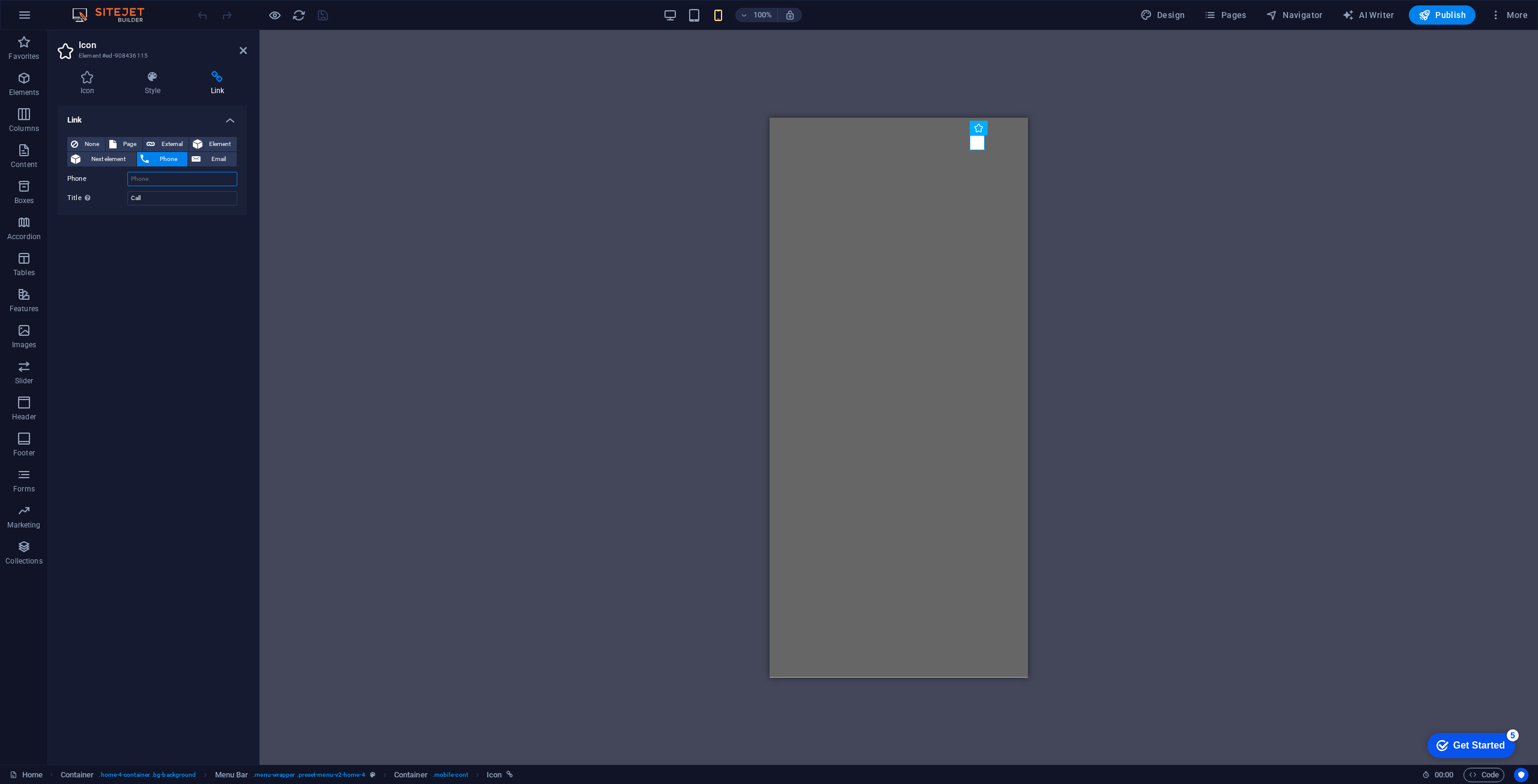
click at [168, 183] on input "Phone" at bounding box center [182, 179] width 110 height 15
paste input "[PHONE_NUMBER]"
type input "[PHONE_NUMBER]"
click at [176, 256] on div "Link None Page External Element Next element Phone Email Page Home Subpage Lega…" at bounding box center [152, 430] width 189 height 649
click at [316, 15] on icon "save" at bounding box center [323, 15] width 14 height 14
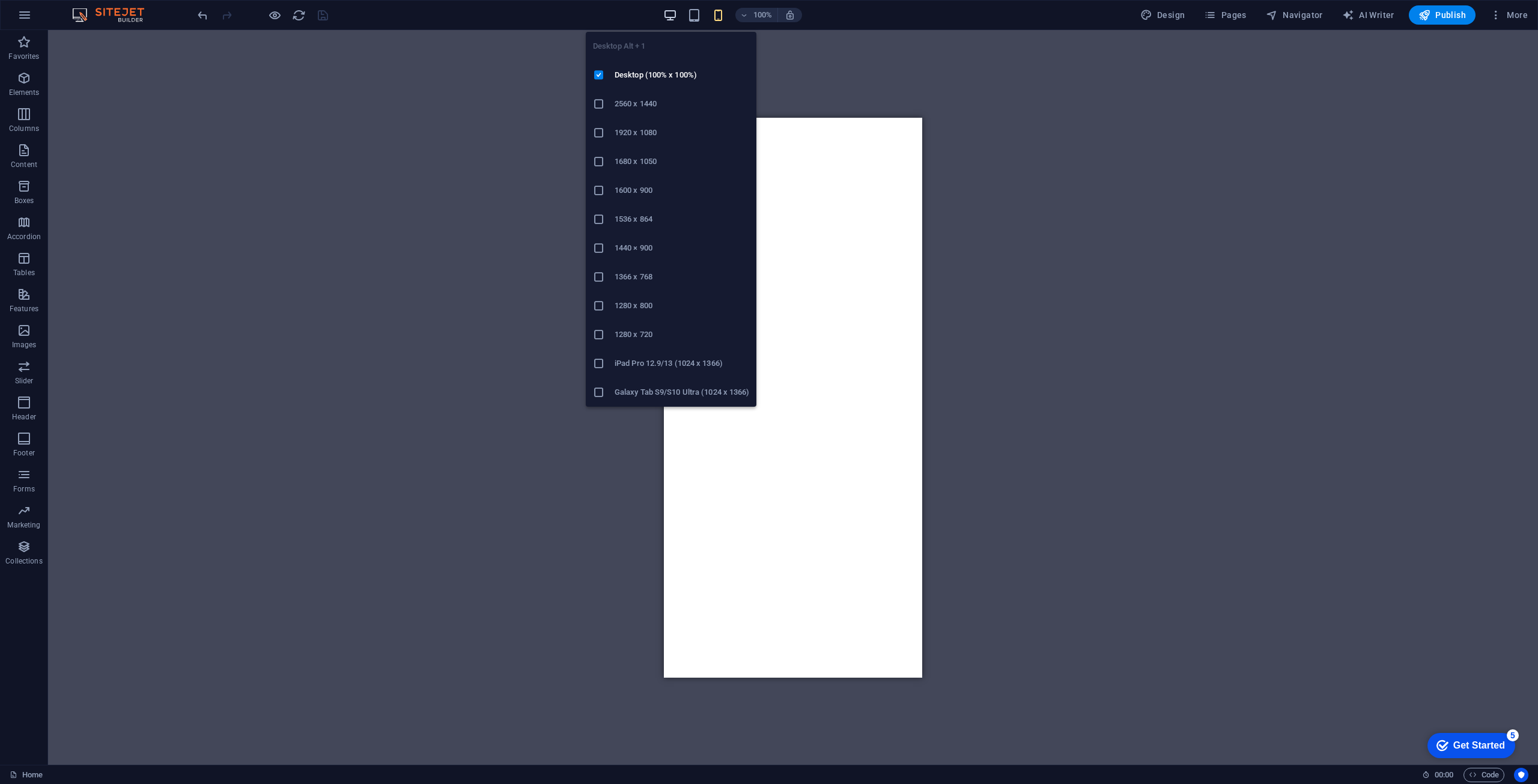
click at [670, 18] on icon "button" at bounding box center [670, 15] width 14 height 14
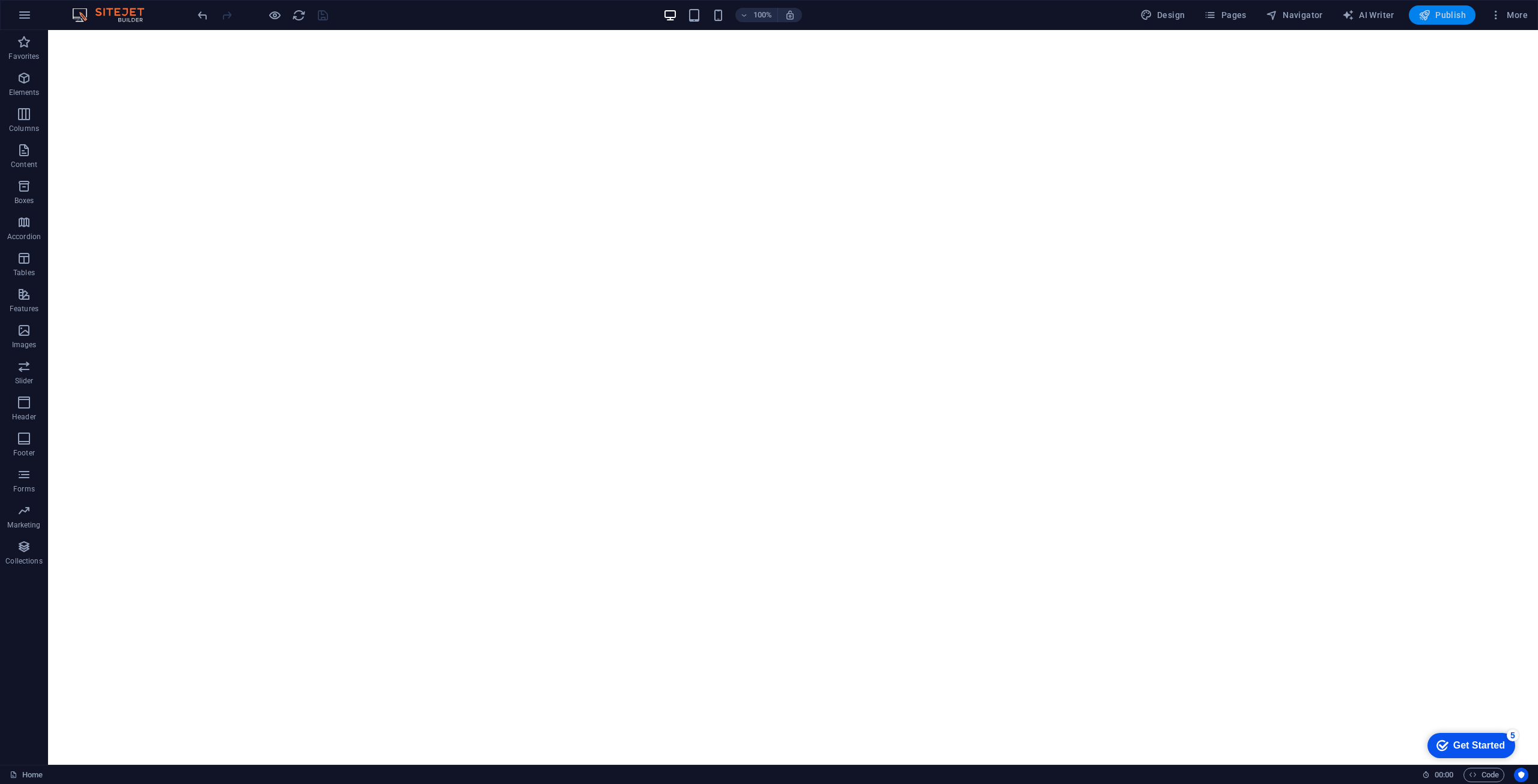
click at [1441, 20] on span "Publish" at bounding box center [1443, 15] width 48 height 12
